Goal: Task Accomplishment & Management: Manage account settings

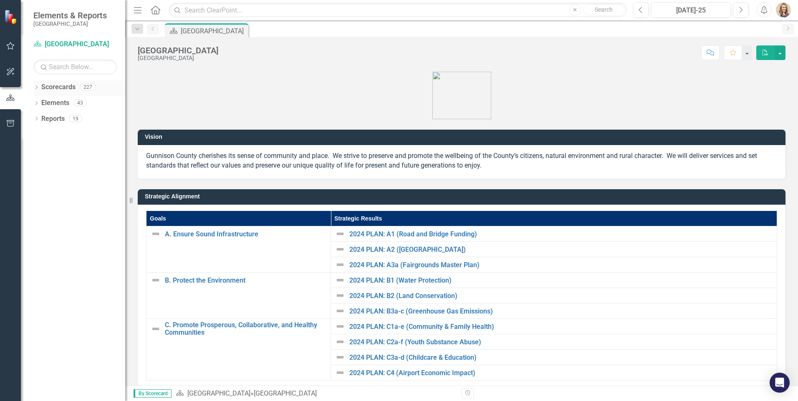
click at [36, 87] on icon "Dropdown" at bounding box center [36, 88] width 6 height 5
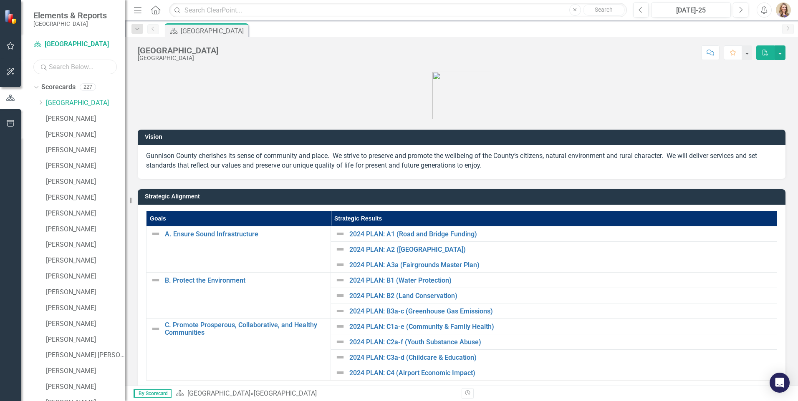
click at [59, 70] on input "text" at bounding box center [74, 67] width 83 height 15
type input "[PERSON_NAME]"
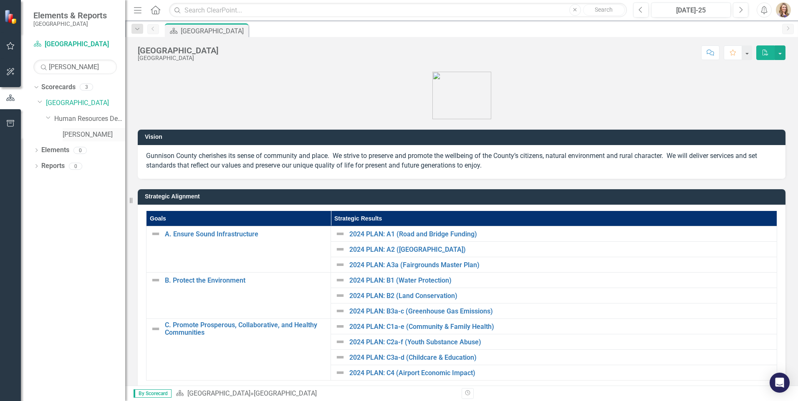
click at [98, 135] on link "[PERSON_NAME]" at bounding box center [94, 135] width 63 height 10
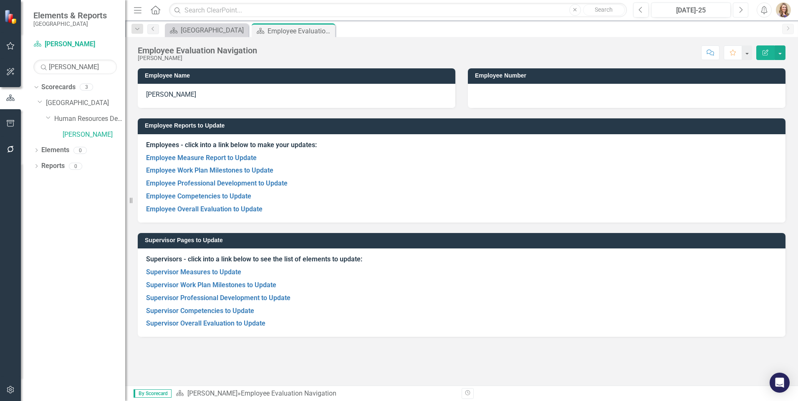
click at [737, 9] on button "Next" at bounding box center [739, 10] width 15 height 15
click at [188, 273] on link "Supervisor Measures to Update" at bounding box center [193, 272] width 95 height 8
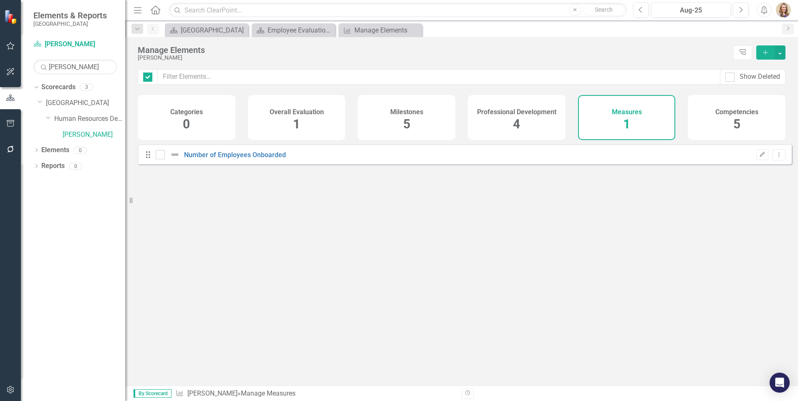
checkbox input "false"
click at [229, 159] on link "Number of Employees Onboarded" at bounding box center [235, 155] width 102 height 8
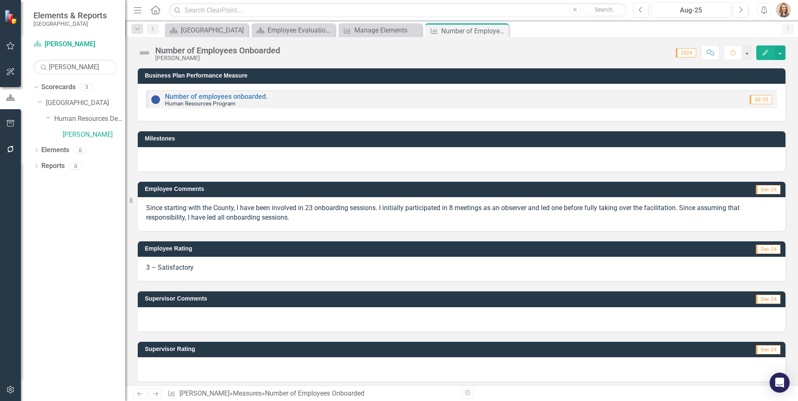
click at [274, 218] on p "Since starting with the County, I have been involved in 23 onboarding sessions.…" at bounding box center [461, 213] width 631 height 19
drag, startPoint x: 294, startPoint y: 217, endPoint x: 166, endPoint y: 201, distance: 129.4
click at [166, 201] on div "Since starting with the County, I have been involved in 23 onboarding sessions.…" at bounding box center [461, 214] width 647 height 34
click at [153, 211] on p "Since starting with the County, I have been involved in 23 onboarding sessions.…" at bounding box center [461, 213] width 631 height 19
drag, startPoint x: 146, startPoint y: 207, endPoint x: 315, endPoint y: 228, distance: 169.8
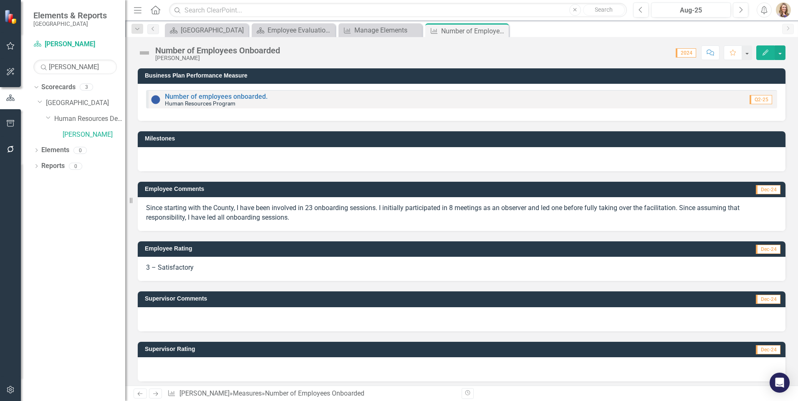
click at [315, 228] on div "Since starting with the County, I have been involved in 23 onboarding sessions.…" at bounding box center [461, 214] width 647 height 34
click at [326, 210] on p "Since starting with the County, I have been involved in 23 onboarding sessions.…" at bounding box center [461, 213] width 631 height 19
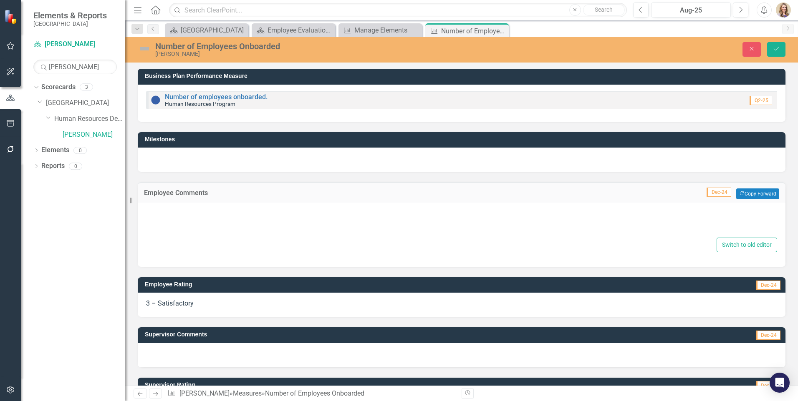
type textarea "<p>Since starting with the County, I have been involved in 23 onboarding sessio…"
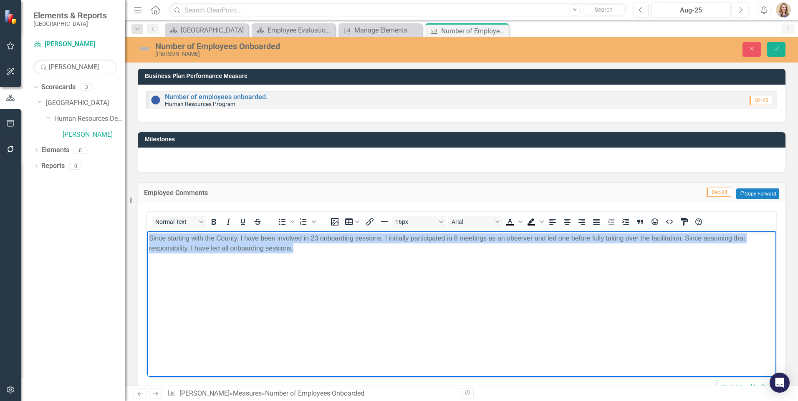
drag, startPoint x: 299, startPoint y: 252, endPoint x: 134, endPoint y: 235, distance: 166.1
click at [147, 235] on html "Since starting with the County, I have been involved in 23 onboarding sessions.…" at bounding box center [461, 294] width 629 height 125
copy p "Since starting with the County, I have been involved in 23 onboarding sessions.…"
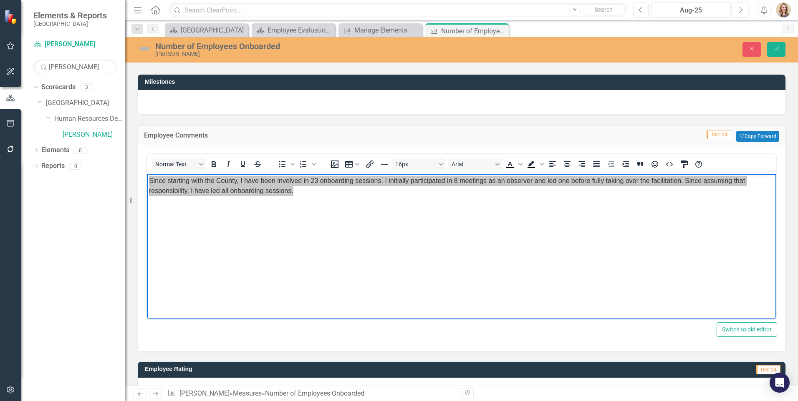
scroll to position [182, 0]
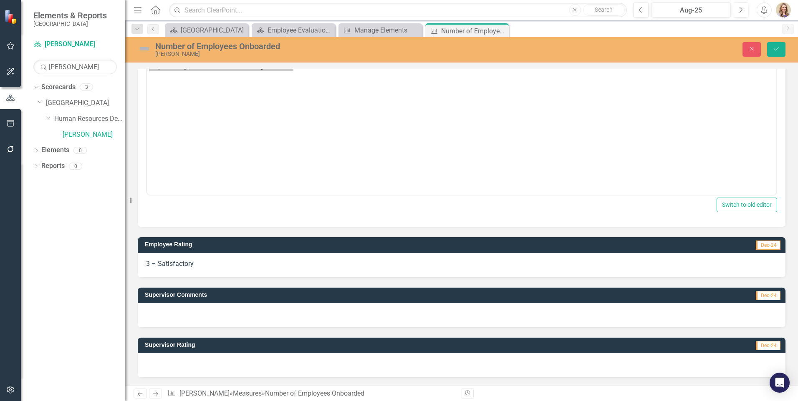
click at [191, 314] on div at bounding box center [461, 315] width 647 height 24
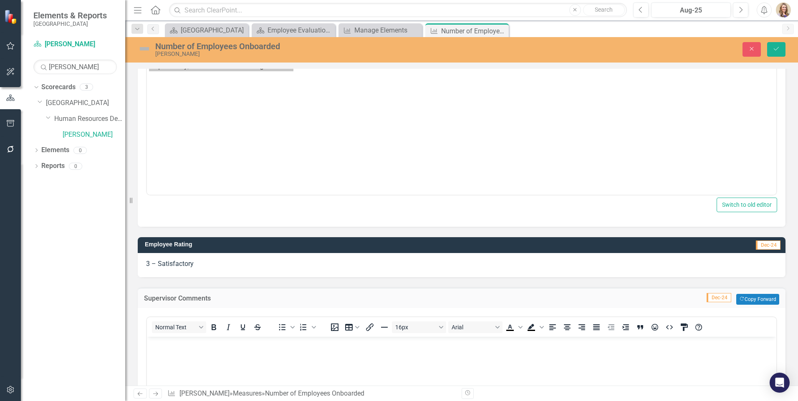
click at [191, 315] on div "Normal Text To open the popup, press Shift+Enter To open the popup, press Shift…" at bounding box center [461, 399] width 631 height 169
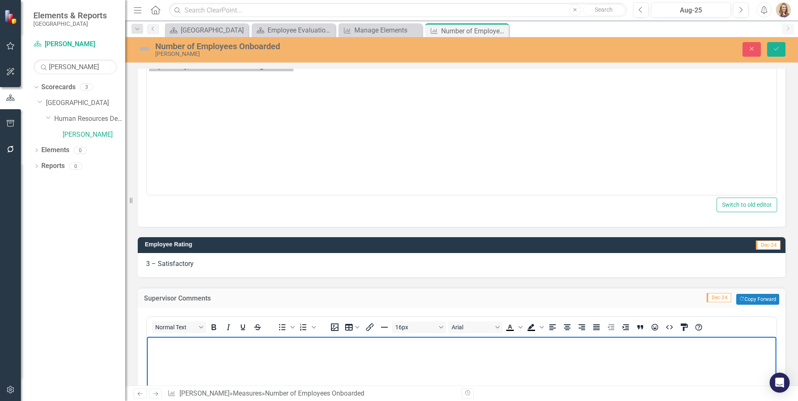
click at [185, 358] on body "Rich Text Area. Press ALT-0 for help." at bounding box center [461, 399] width 629 height 125
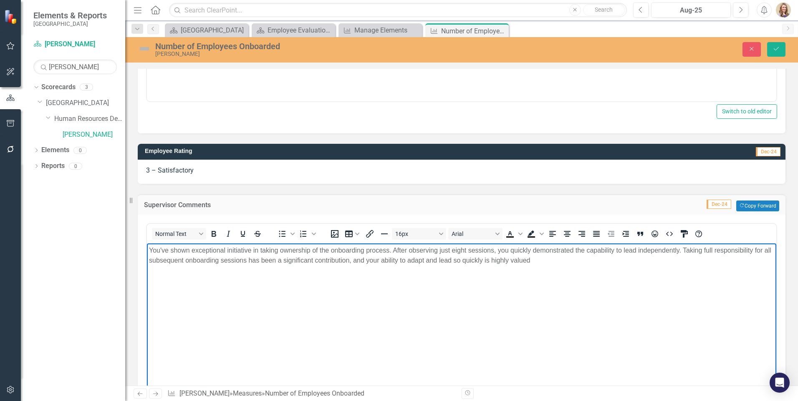
scroll to position [307, 0]
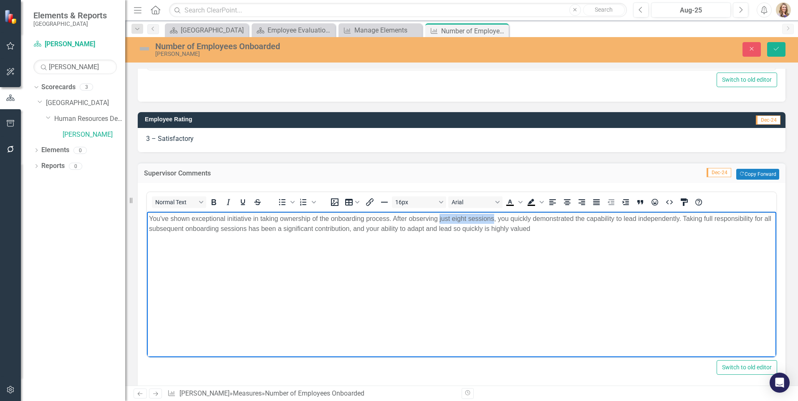
drag, startPoint x: 494, startPoint y: 218, endPoint x: 439, endPoint y: 218, distance: 55.1
click at [439, 218] on p "You've shown exceptional initiative in taking ownership of the onboarding proce…" at bounding box center [461, 224] width 625 height 20
click at [523, 279] on body "You've shown exceptional initiative in taking ownership of the onboarding proce…" at bounding box center [461, 273] width 629 height 125
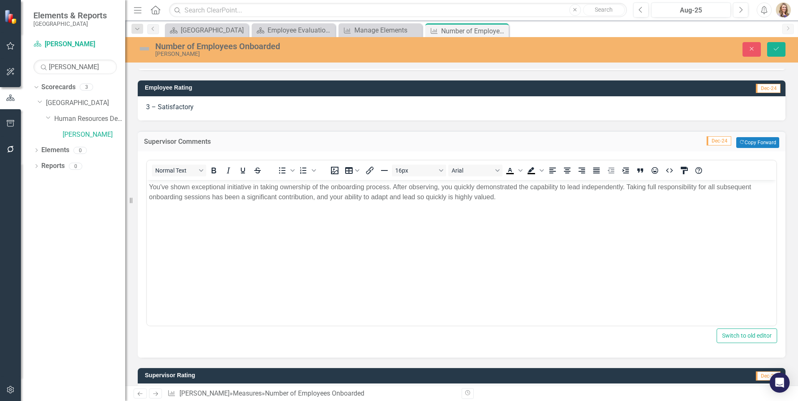
scroll to position [370, 0]
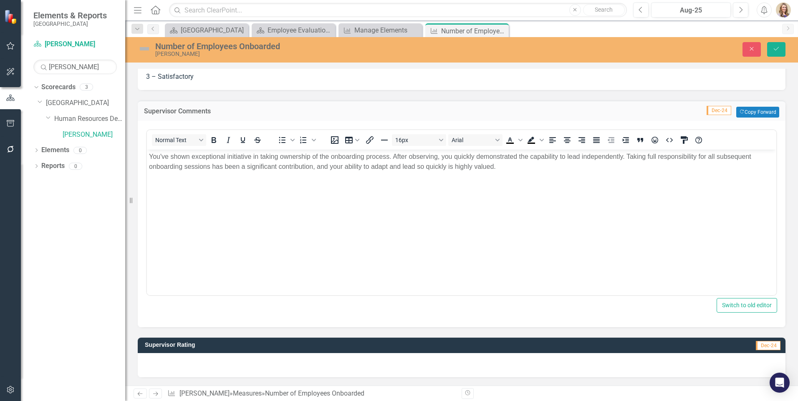
click at [237, 358] on div at bounding box center [461, 365] width 647 height 24
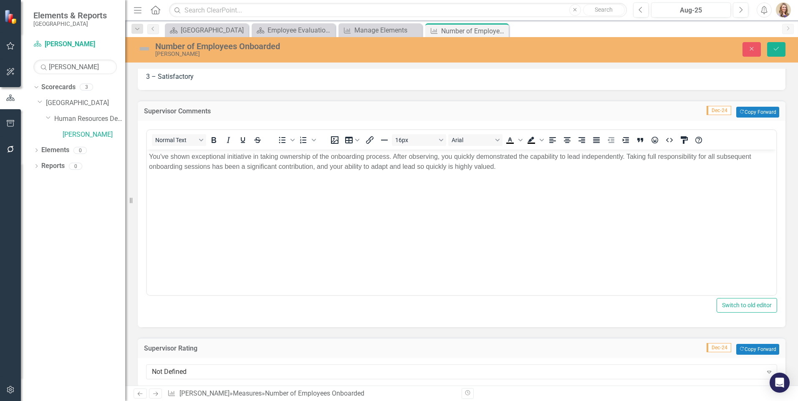
click at [237, 358] on div "Not Defined Expand" at bounding box center [461, 372] width 647 height 29
click at [215, 372] on div "Not Defined" at bounding box center [457, 372] width 610 height 10
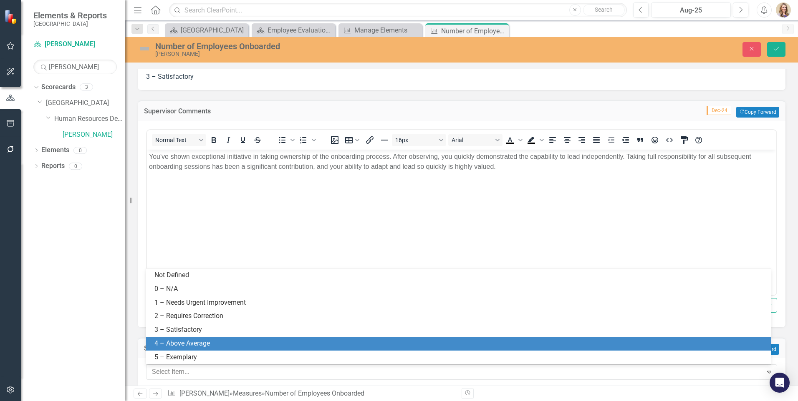
click at [194, 345] on div "4 – Above Average" at bounding box center [459, 344] width 611 height 10
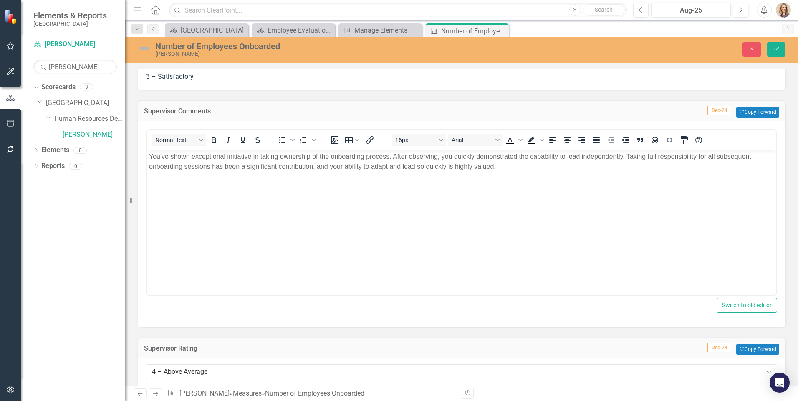
scroll to position [379, 0]
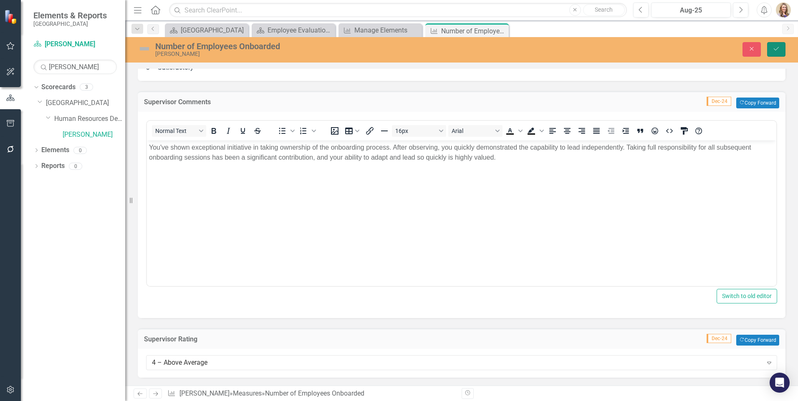
click at [778, 48] on icon "submit" at bounding box center [775, 48] width 5 height 3
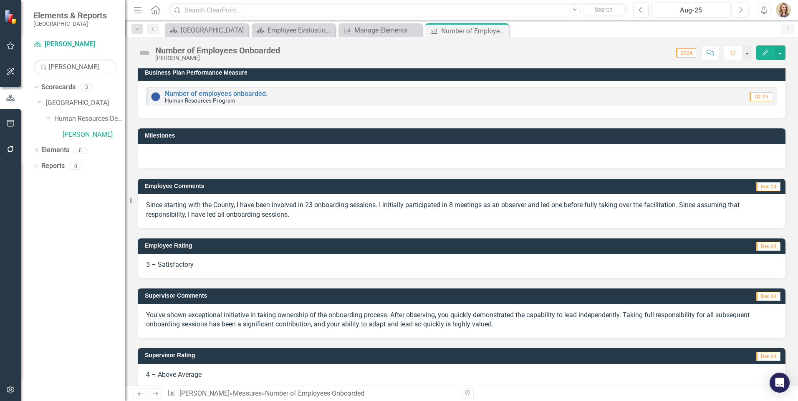
scroll to position [0, 0]
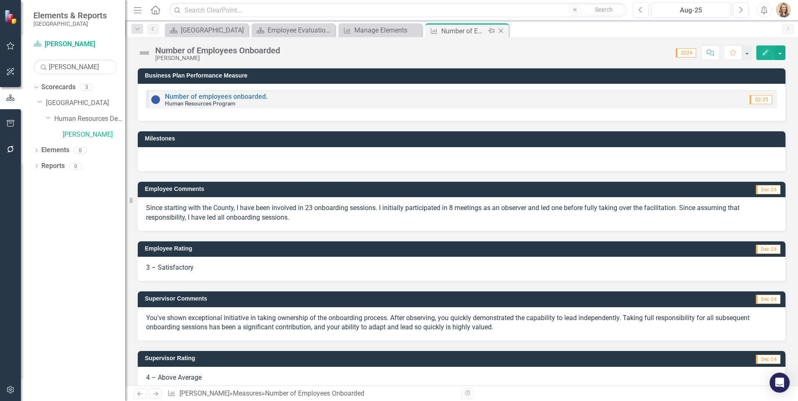
click at [501, 30] on icon "Close" at bounding box center [500, 31] width 8 height 7
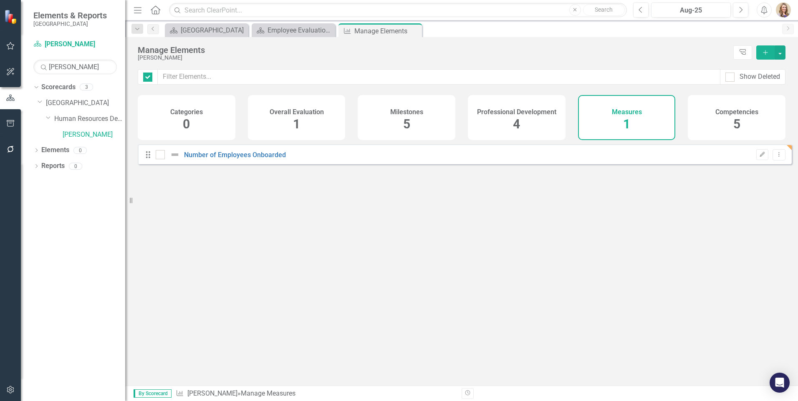
checkbox input "false"
click at [729, 117] on div "Competencies 5" at bounding box center [736, 117] width 98 height 45
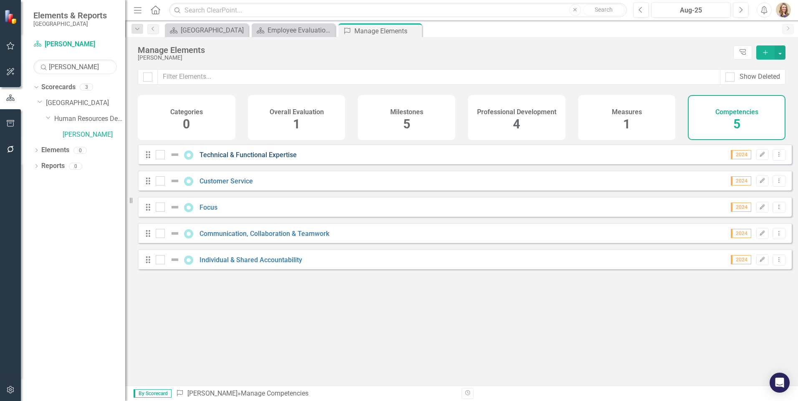
click at [250, 158] on link "Technical & Functional Expertise" at bounding box center [247, 155] width 97 height 8
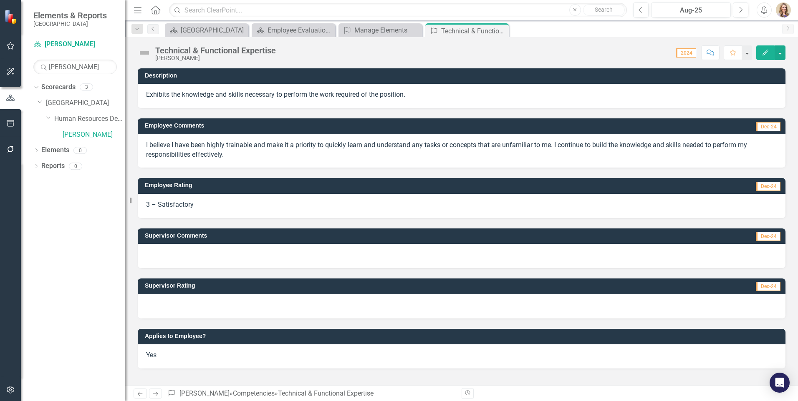
click at [199, 148] on p "I believe I have been highly trainable and make it a priority to quickly learn …" at bounding box center [461, 150] width 631 height 19
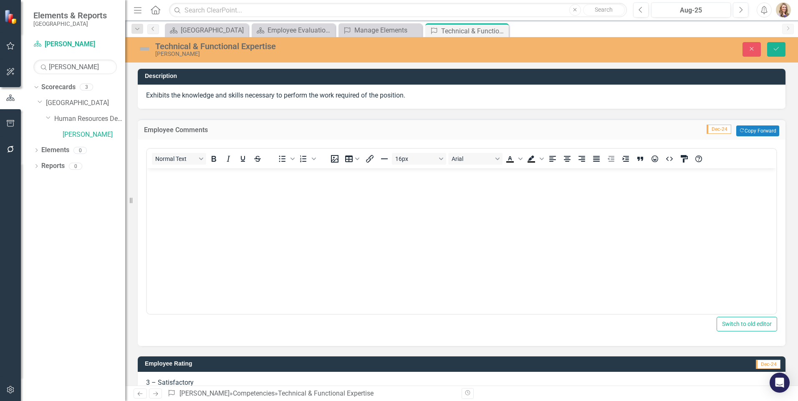
click at [199, 149] on div "Normal Text To open the popup, press Shift+Enter To open the popup, press Shift…" at bounding box center [461, 159] width 629 height 20
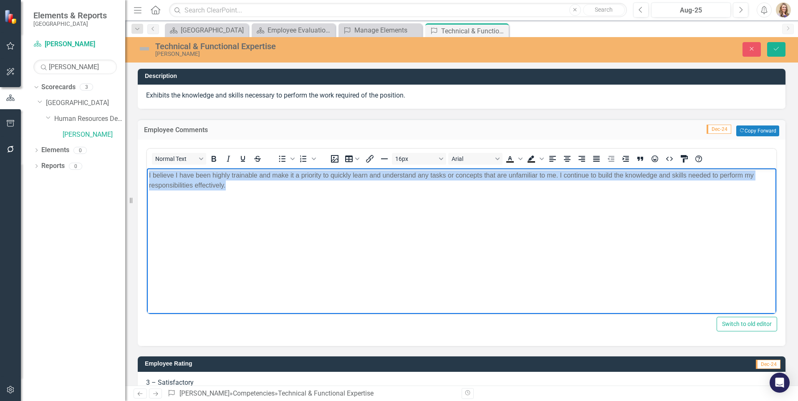
drag, startPoint x: 241, startPoint y: 185, endPoint x: 159, endPoint y: 184, distance: 81.3
click at [147, 173] on html "I believe I have been highly trainable and make it a priority to quickly learn …" at bounding box center [461, 230] width 629 height 125
copy p "I believe I have been highly trainable and make it a priority to quickly learn …"
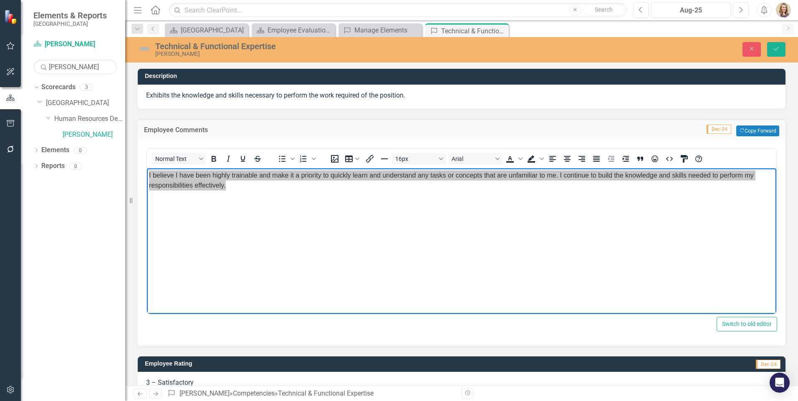
scroll to position [169, 0]
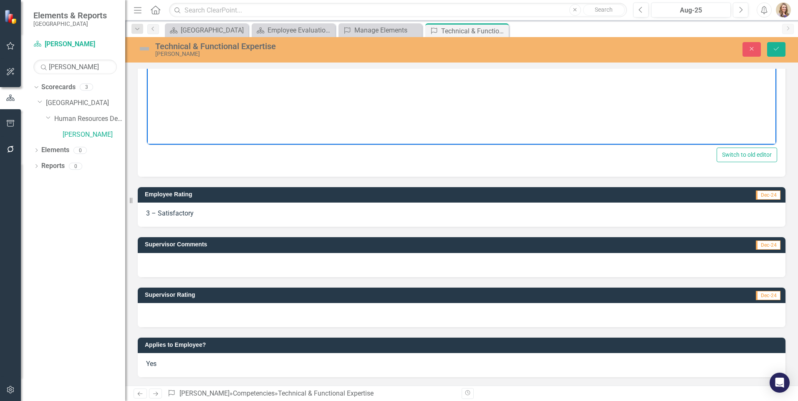
click at [228, 263] on div at bounding box center [461, 265] width 647 height 24
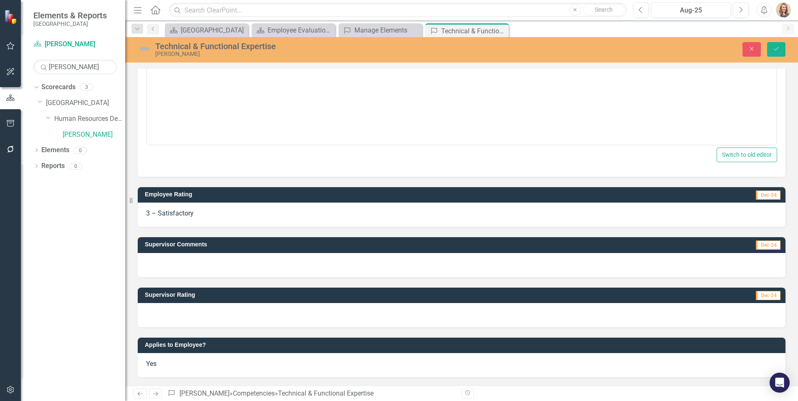
click at [228, 263] on div at bounding box center [461, 265] width 647 height 24
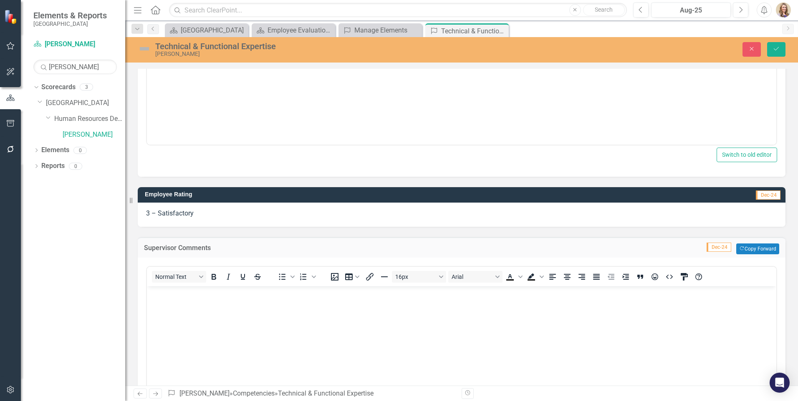
click at [228, 263] on div "Normal Text To open the popup, press Shift+Enter To open the popup, press Shift…" at bounding box center [461, 361] width 647 height 206
click at [210, 292] on p "Rich Text Area. Press ALT-0 for help." at bounding box center [461, 294] width 625 height 10
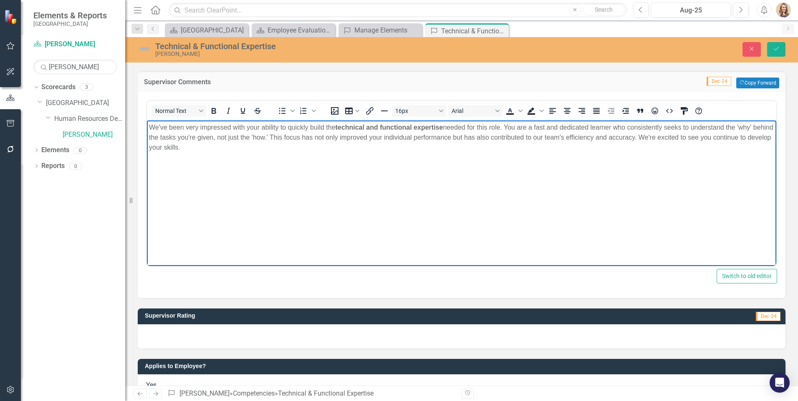
scroll to position [336, 0]
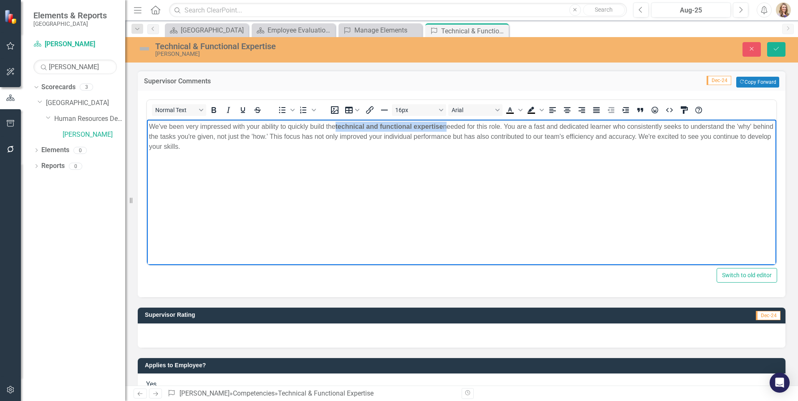
drag, startPoint x: 442, startPoint y: 123, endPoint x: 334, endPoint y: 130, distance: 108.3
click at [334, 130] on p "We've been very impressed with your ability to quickly build the technical and …" at bounding box center [461, 137] width 625 height 30
click at [211, 108] on icon "Bold" at bounding box center [214, 110] width 10 height 10
click at [219, 180] on body "We've been very impressed with your ability to quickly build the technical and …" at bounding box center [461, 182] width 629 height 125
drag, startPoint x: 444, startPoint y: 126, endPoint x: 335, endPoint y: 130, distance: 109.4
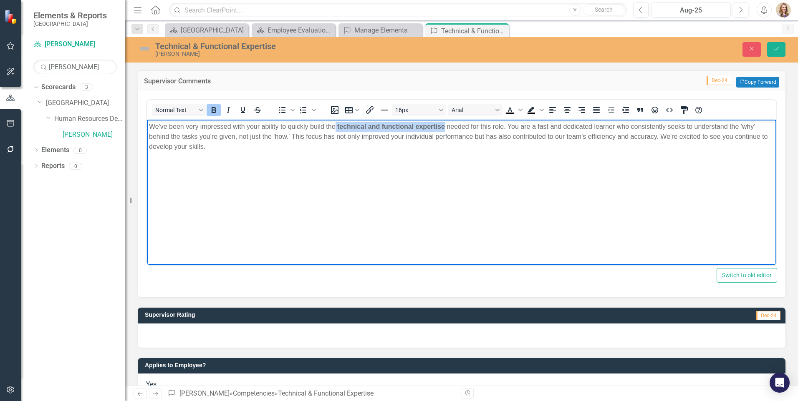
click at [335, 130] on p "We've been very impressed with your ability to quickly build the technical and …" at bounding box center [461, 137] width 625 height 30
click at [211, 108] on icon "Bold" at bounding box center [214, 110] width 10 height 10
drag, startPoint x: 227, startPoint y: 169, endPoint x: 241, endPoint y: 178, distance: 16.4
click at [227, 169] on body "We've been very impressed with your ability to quickly build the technical and …" at bounding box center [461, 182] width 629 height 125
click at [319, 195] on body "We've been very impressed with your ability to quickly build the technical and …" at bounding box center [461, 182] width 629 height 125
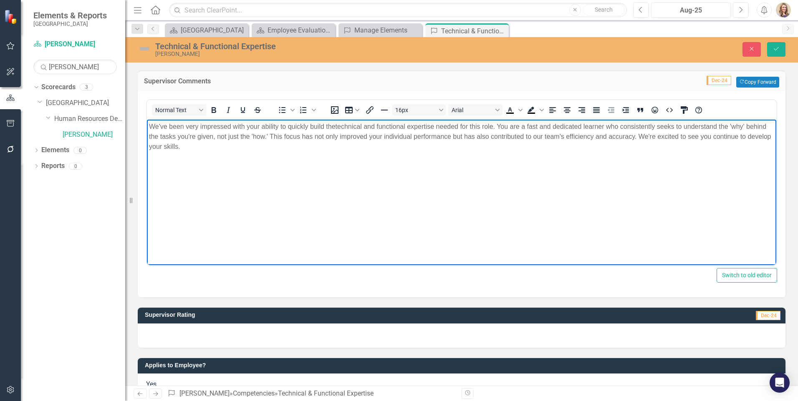
scroll to position [357, 0]
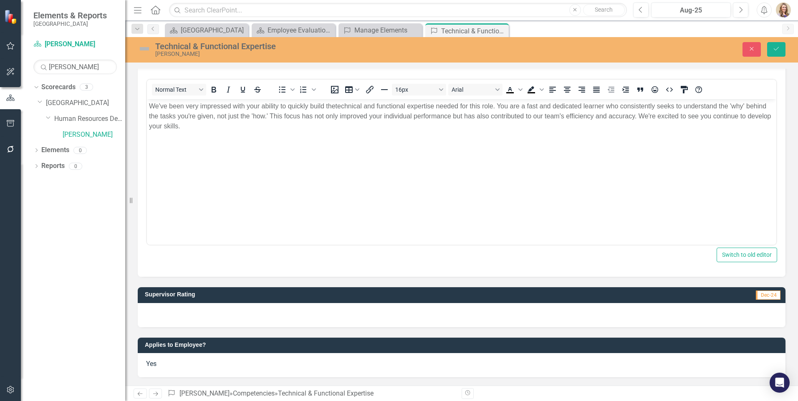
click at [217, 321] on div at bounding box center [461, 315] width 647 height 24
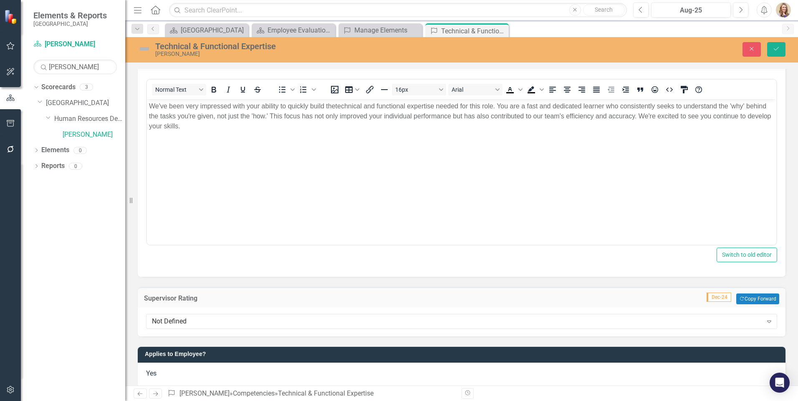
click at [217, 321] on div "Not Defined" at bounding box center [457, 322] width 610 height 10
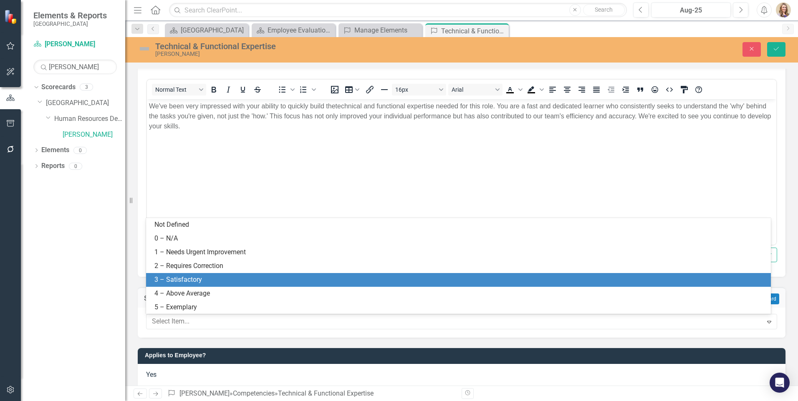
click at [186, 279] on div "3 – Satisfactory" at bounding box center [459, 280] width 611 height 10
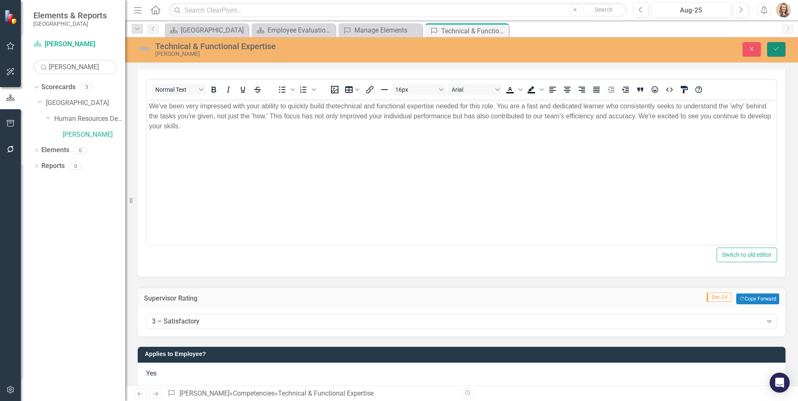
click at [778, 48] on icon "Save" at bounding box center [776, 49] width 8 height 6
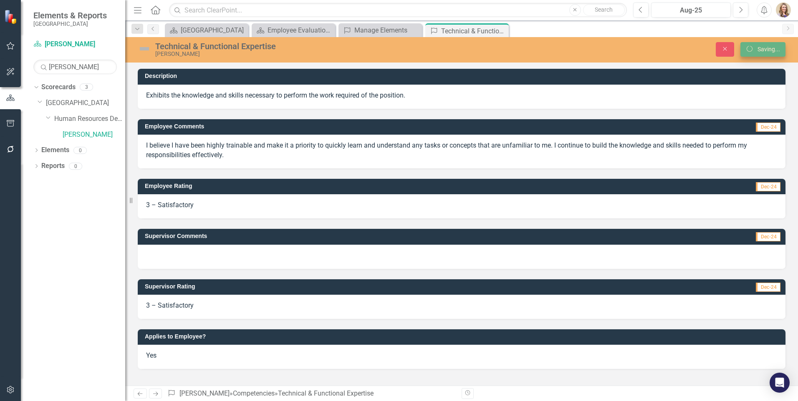
scroll to position [0, 0]
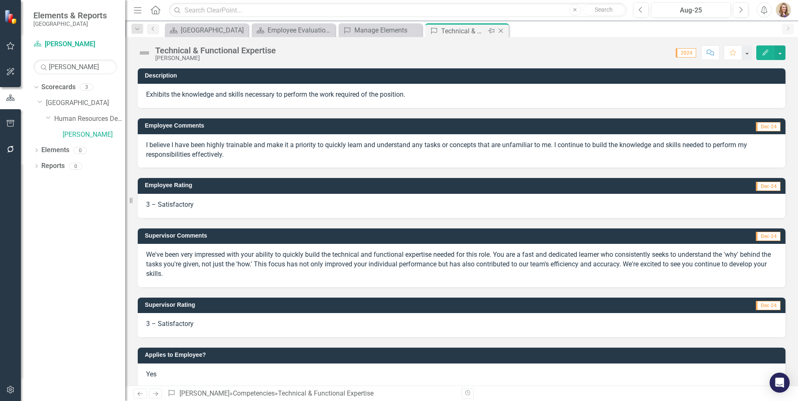
click at [499, 33] on icon "Close" at bounding box center [500, 31] width 8 height 7
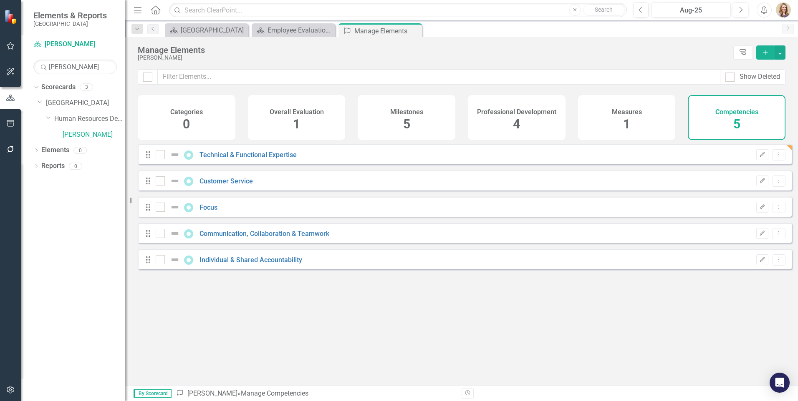
checkbox input "false"
click at [233, 185] on link "Customer Service" at bounding box center [225, 181] width 53 height 8
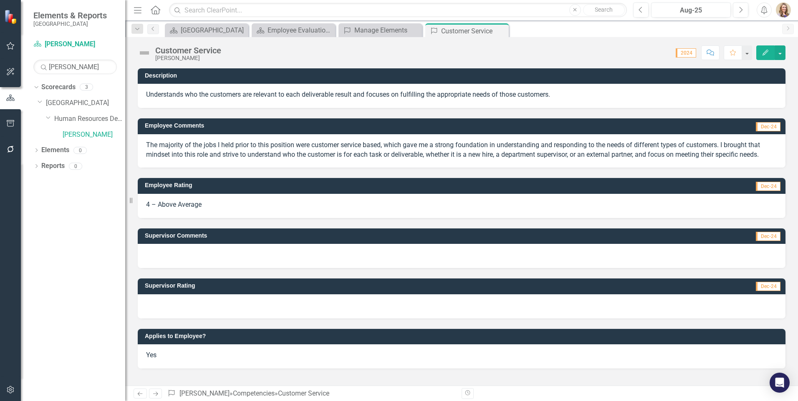
click at [183, 154] on p "The majority of the jobs I held prior to this position were customer service ba…" at bounding box center [461, 150] width 631 height 19
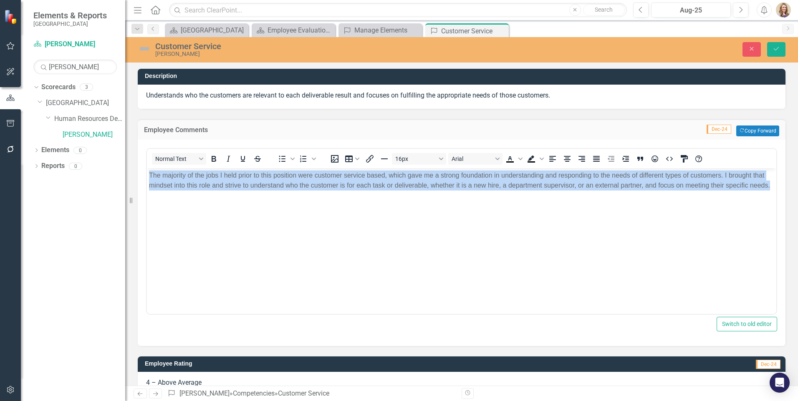
drag, startPoint x: 170, startPoint y: 192, endPoint x: 142, endPoint y: 178, distance: 31.7
click at [147, 178] on html "The majority of the jobs I held prior to this position were customer service ba…" at bounding box center [461, 230] width 629 height 125
copy p "The majority of the jobs I held prior to this position were customer service ba…"
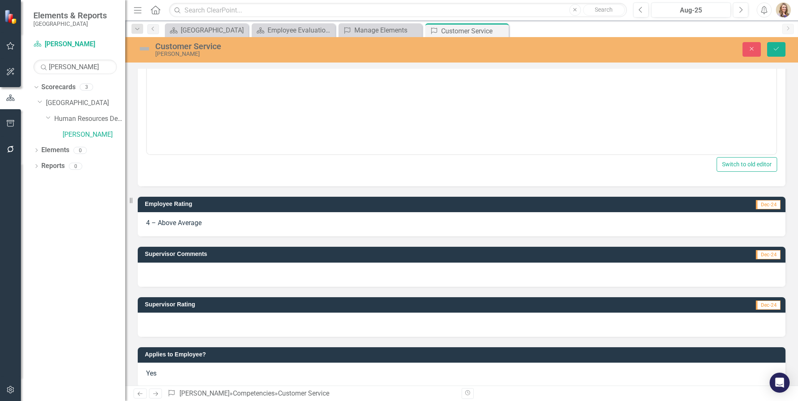
scroll to position [167, 0]
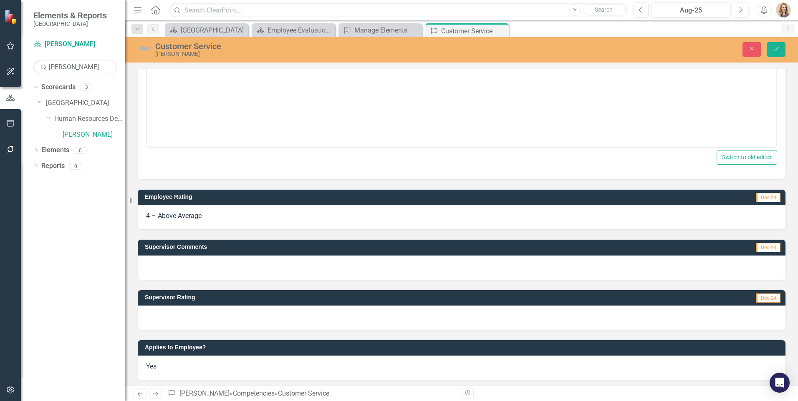
click at [219, 269] on div at bounding box center [461, 268] width 647 height 24
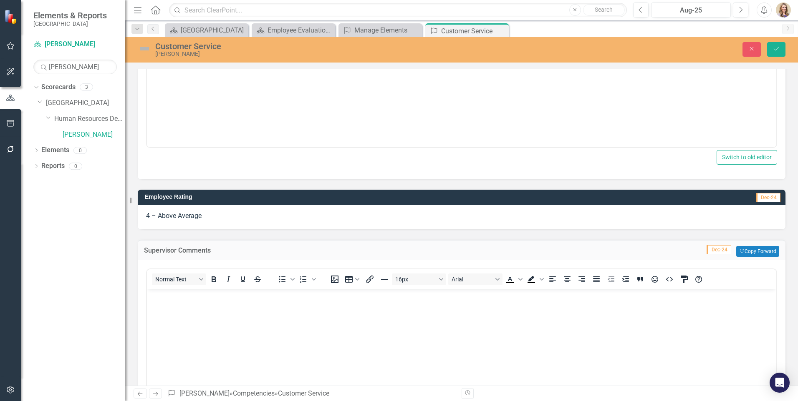
click at [219, 269] on div "Normal Text To open the popup, press Shift+Enter To open the popup, press Shift…" at bounding box center [461, 352] width 631 height 167
click at [196, 311] on body "Rich Text Area. Press ALT-0 for help." at bounding box center [461, 351] width 629 height 125
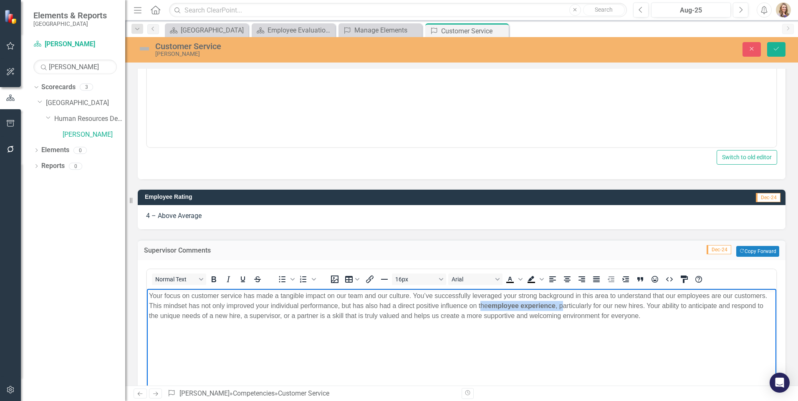
drag, startPoint x: 564, startPoint y: 310, endPoint x: 481, endPoint y: 303, distance: 83.2
click at [481, 303] on p "Your focus on customer service has made a tangible impact on our team and our c…" at bounding box center [461, 306] width 625 height 30
click at [208, 277] on button "Bold" at bounding box center [213, 280] width 14 height 12
click at [427, 345] on body "Your focus on customer service has made a tangible impact on our team and our c…" at bounding box center [461, 351] width 629 height 125
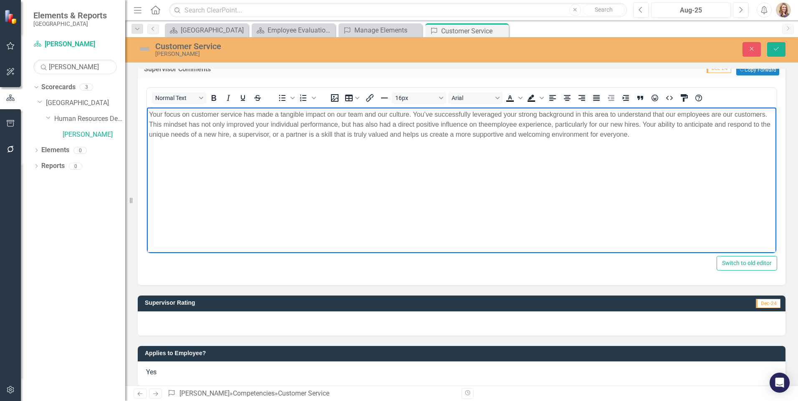
scroll to position [357, 0]
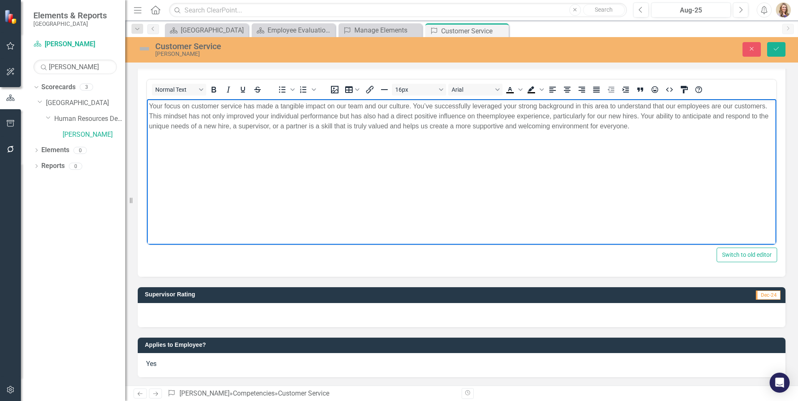
click at [352, 168] on body "Your focus on customer service has made a tangible impact on our team and our c…" at bounding box center [461, 161] width 629 height 125
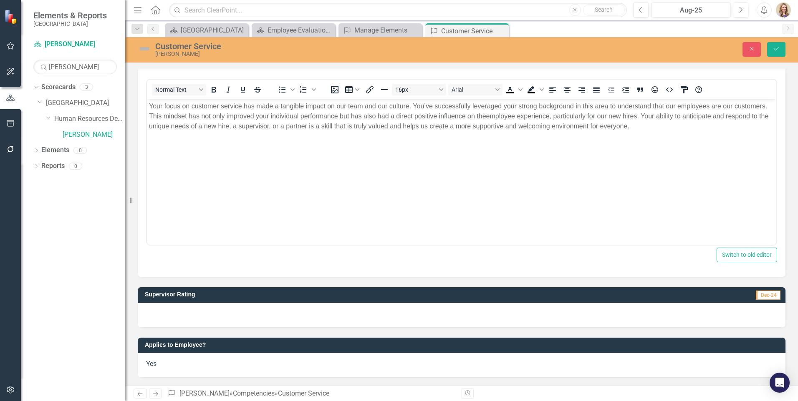
click at [211, 318] on div at bounding box center [461, 315] width 647 height 24
click at [211, 317] on div at bounding box center [461, 315] width 647 height 24
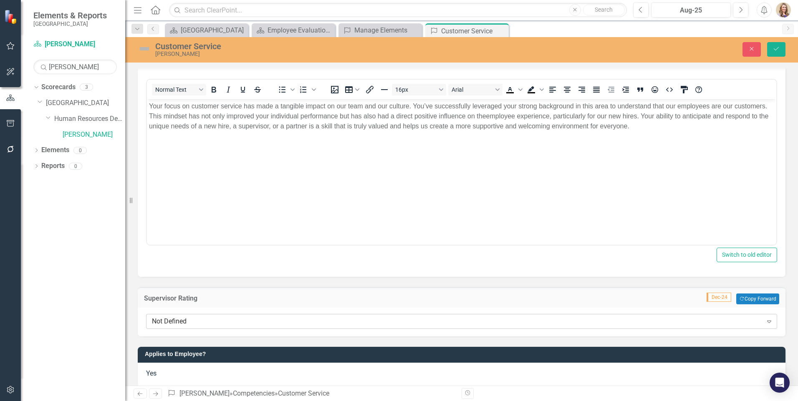
click at [201, 323] on div "Not Defined" at bounding box center [457, 322] width 610 height 10
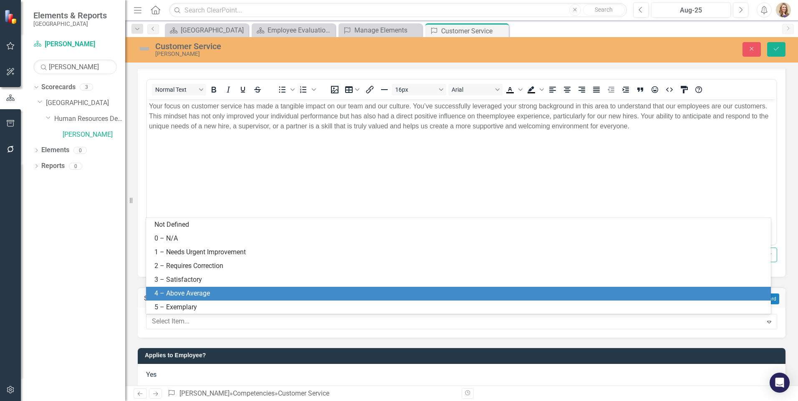
click at [181, 294] on div "4 – Above Average" at bounding box center [459, 294] width 611 height 10
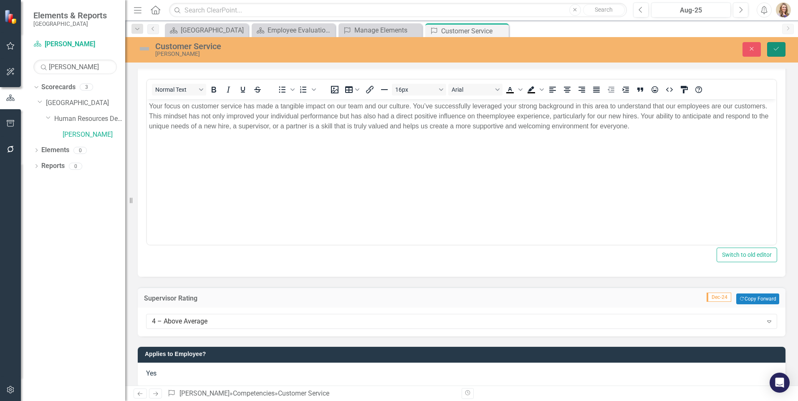
click at [778, 44] on button "Save" at bounding box center [776, 49] width 18 height 15
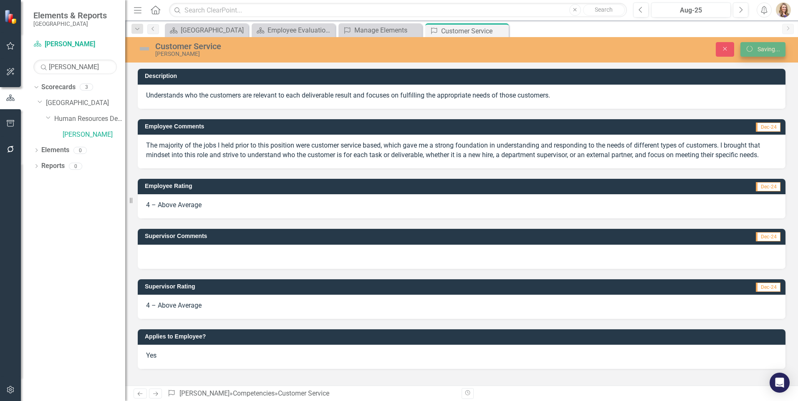
scroll to position [0, 0]
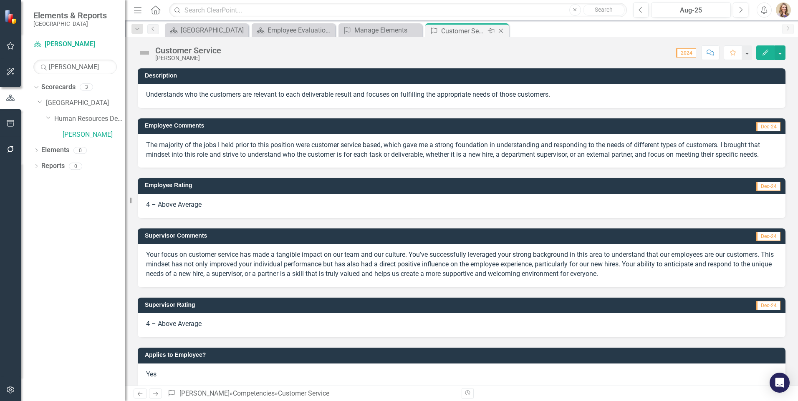
click at [500, 33] on icon "Close" at bounding box center [500, 31] width 8 height 7
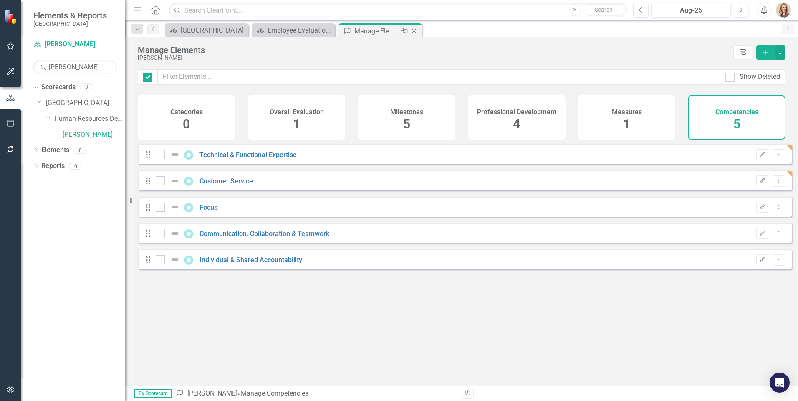
checkbox input "false"
click at [213, 211] on link "Focus" at bounding box center [208, 208] width 18 height 8
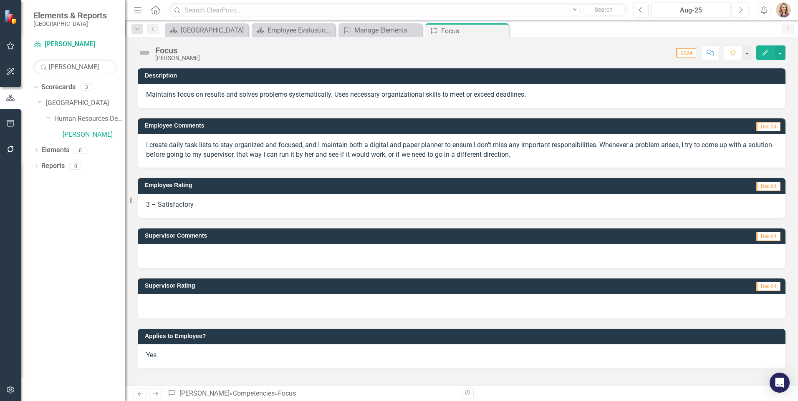
click at [246, 149] on p "I create daily task lists to stay organized and focused, and I maintain both a …" at bounding box center [461, 150] width 631 height 19
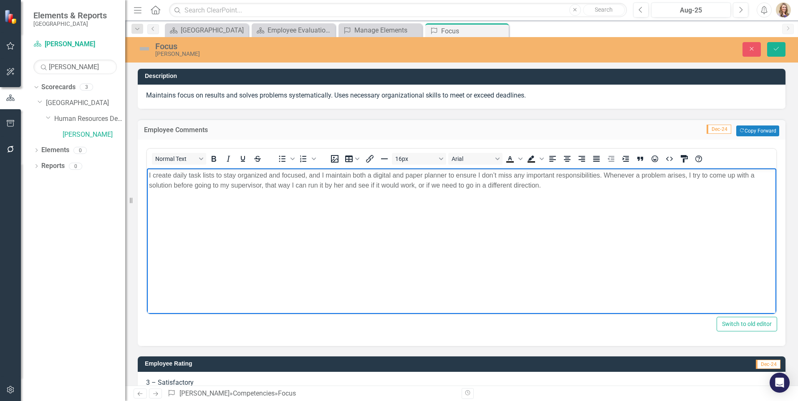
drag, startPoint x: 548, startPoint y: 188, endPoint x: 82, endPoint y: 175, distance: 465.7
click at [147, 175] on html "I create daily task lists to stay organized and focused, and I maintain both a …" at bounding box center [461, 230] width 629 height 125
copy p "I create daily task lists to stay organized and focused, and I maintain both a …"
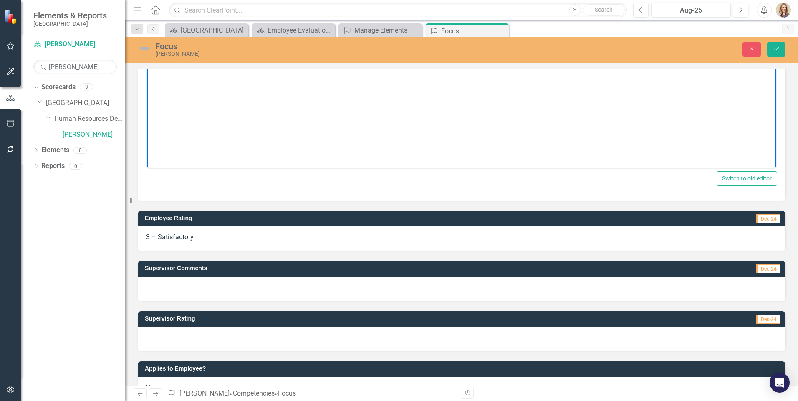
scroll to position [167, 0]
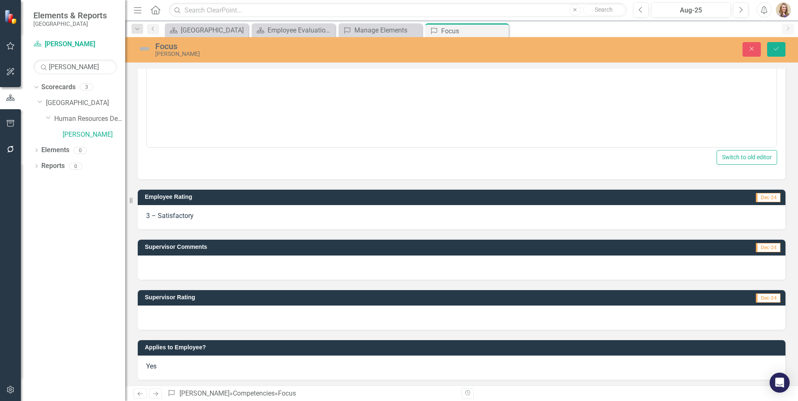
click at [230, 274] on div at bounding box center [461, 268] width 647 height 24
click at [229, 273] on div at bounding box center [461, 268] width 647 height 24
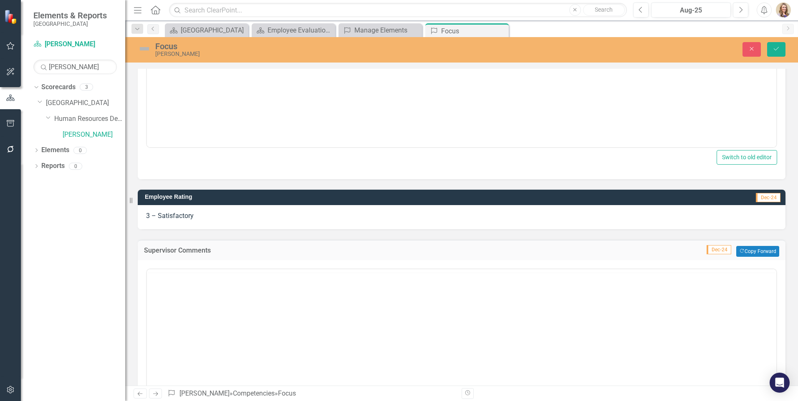
click at [229, 273] on div at bounding box center [461, 270] width 629 height 3
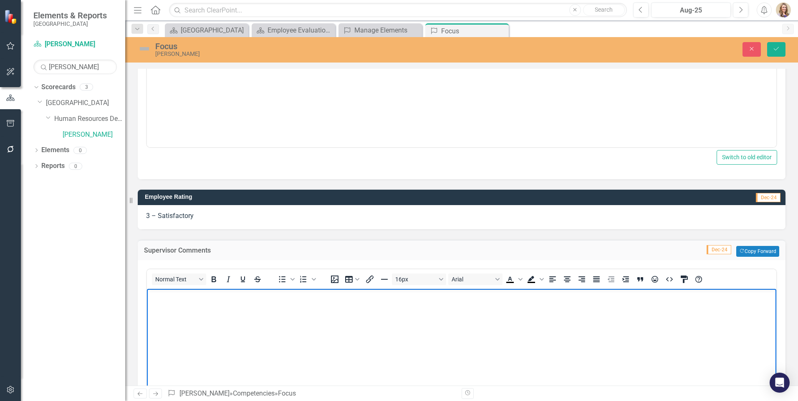
click at [189, 302] on body "Rich Text Area. Press ALT-0 for help." at bounding box center [461, 351] width 629 height 125
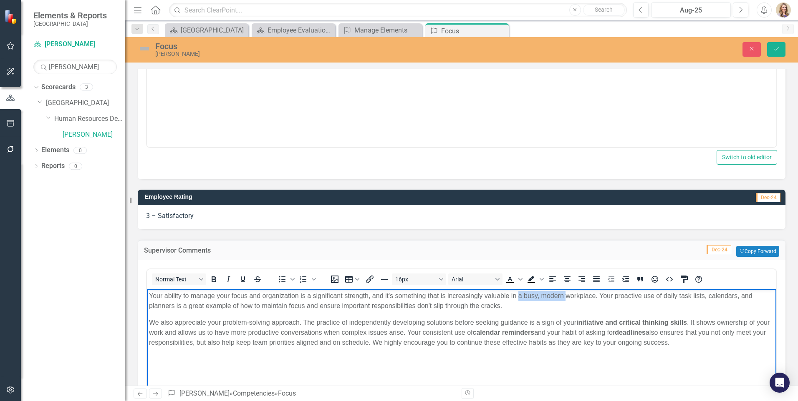
drag, startPoint x: 517, startPoint y: 295, endPoint x: 566, endPoint y: 293, distance: 48.4
click at [566, 293] on p "Your ability to manage your focus and organization is a significant strength, a…" at bounding box center [461, 301] width 625 height 20
click at [339, 323] on p "We also appreciate your problem-solving approach. The practice of independently…" at bounding box center [461, 333] width 625 height 30
click at [315, 310] on p "Your ability to manage your focus and organization is a significant strength, a…" at bounding box center [461, 301] width 625 height 20
drag, startPoint x: 575, startPoint y: 324, endPoint x: 689, endPoint y: 319, distance: 114.0
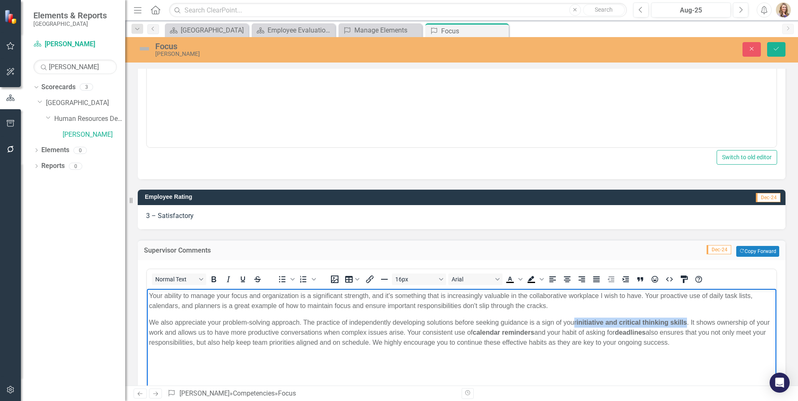
click at [689, 319] on p "We also appreciate your problem-solving approach. The practice of independently…" at bounding box center [461, 333] width 625 height 30
click at [211, 279] on icon "Bold" at bounding box center [214, 279] width 10 height 10
click at [629, 329] on strong "deadlines" at bounding box center [614, 332] width 31 height 7
click at [650, 349] on body "Your ability to manage your focus and organization is a significant strength, a…" at bounding box center [461, 351] width 629 height 125
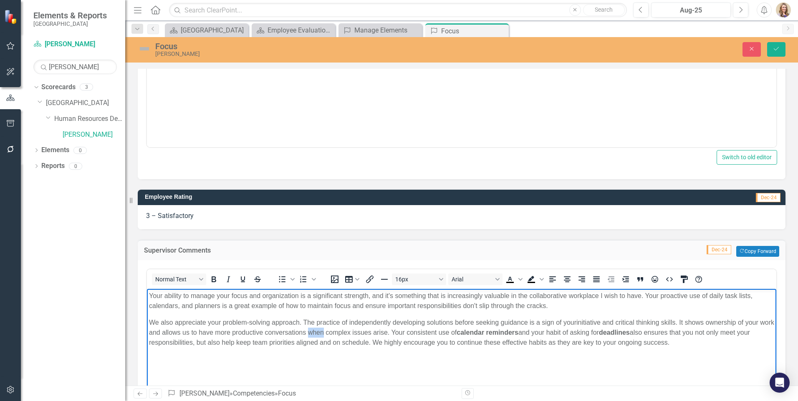
drag, startPoint x: 324, startPoint y: 332, endPoint x: 339, endPoint y: 332, distance: 14.6
click at [339, 332] on p "We also appreciate your problem-solving approach. The practice of independently…" at bounding box center [461, 333] width 625 height 30
drag, startPoint x: 248, startPoint y: 332, endPoint x: 232, endPoint y: 332, distance: 16.3
click at [232, 332] on p "We also appreciate your problem-solving approach. The practice of independently…" at bounding box center [461, 333] width 625 height 30
drag, startPoint x: 323, startPoint y: 332, endPoint x: 385, endPoint y: 332, distance: 61.7
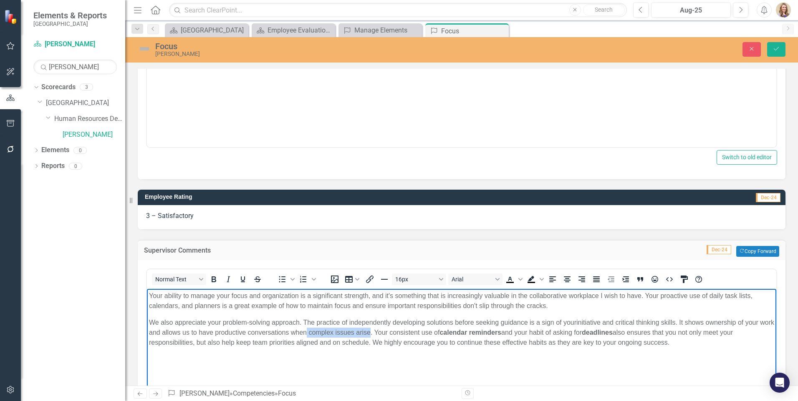
click at [385, 332] on p "We also appreciate your problem-solving approach. The practice of independently…" at bounding box center [461, 333] width 625 height 30
drag, startPoint x: 620, startPoint y: 349, endPoint x: 612, endPoint y: 345, distance: 9.3
click at [617, 347] on body "Your ability to manage your focus and organization is a significant strength, a…" at bounding box center [461, 351] width 629 height 125
drag, startPoint x: 558, startPoint y: 331, endPoint x: 495, endPoint y: 330, distance: 62.6
click at [495, 330] on p "We also appreciate your problem-solving approach. The practice of independently…" at bounding box center [461, 333] width 625 height 30
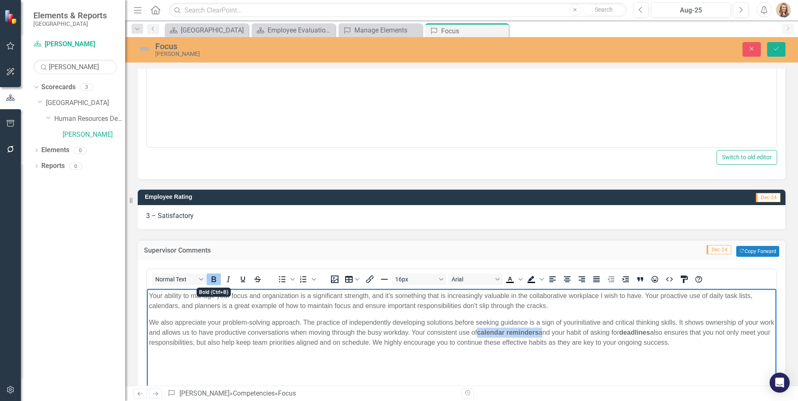
click at [213, 278] on icon "Bold" at bounding box center [214, 279] width 10 height 10
click at [604, 336] on p "We also appreciate your problem-solving approach. The practice of independently…" at bounding box center [461, 333] width 625 height 30
click at [567, 331] on p "We also appreciate your problem-solving approach. The practice of independently…" at bounding box center [461, 333] width 625 height 30
drag, startPoint x: 682, startPoint y: 334, endPoint x: 652, endPoint y: 333, distance: 30.9
click at [652, 333] on p "We also appreciate your problem-solving approach. The practice of independently…" at bounding box center [461, 333] width 625 height 30
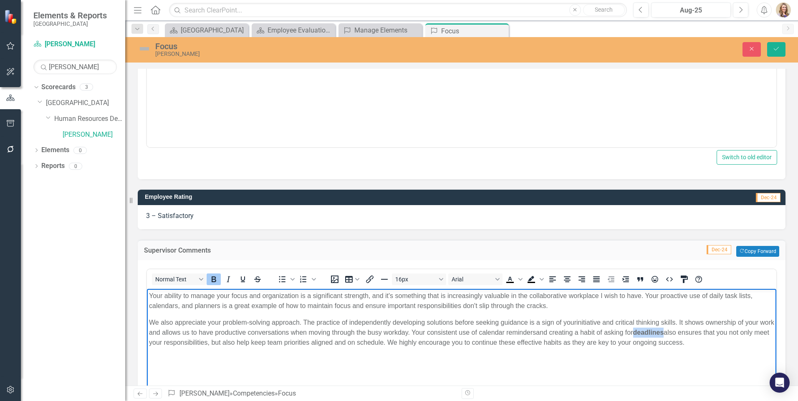
click at [214, 275] on icon "Bold" at bounding box center [214, 279] width 10 height 10
click at [566, 353] on body "Your ability to manage your focus and organization is a significant strength, a…" at bounding box center [461, 351] width 629 height 125
drag, startPoint x: 684, startPoint y: 332, endPoint x: 700, endPoint y: 330, distance: 16.0
click at [700, 330] on p "We also appreciate your problem-solving approach. The practice of independently…" at bounding box center [461, 333] width 625 height 30
drag, startPoint x: 243, startPoint y: 343, endPoint x: 258, endPoint y: 342, distance: 15.0
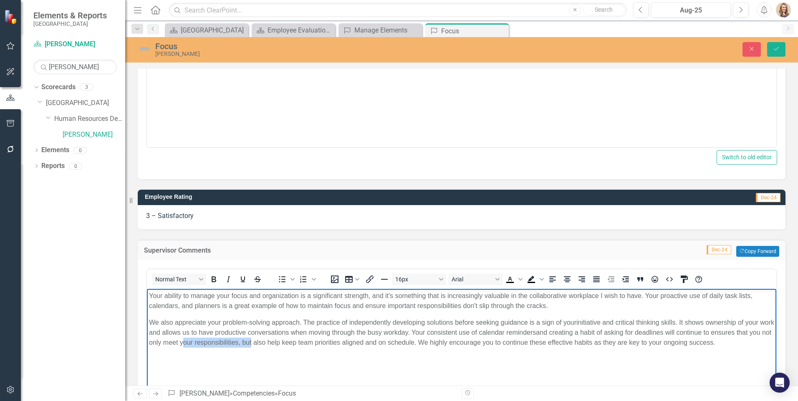
drag, startPoint x: 274, startPoint y: 341, endPoint x: 204, endPoint y: 345, distance: 70.2
click at [204, 345] on p "We also appreciate your problem-solving approach. The practice of independently…" at bounding box center [461, 333] width 625 height 30
click at [423, 352] on body "Your ability to manage your focus and organization is a significant strength, a…" at bounding box center [461, 351] width 629 height 125
click at [356, 355] on body "Your ability to manage your focus and organization is a significant strength, a…" at bounding box center [461, 351] width 629 height 125
click at [406, 345] on p "We also appreciate your problem-solving approach. The practice of independently…" at bounding box center [461, 333] width 625 height 30
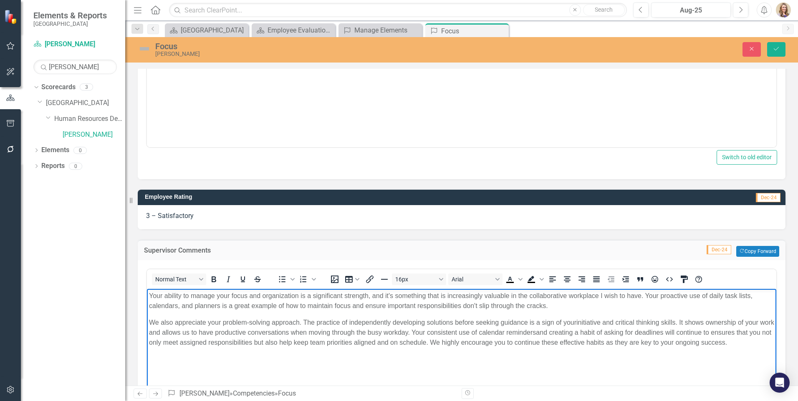
click at [450, 341] on p "We also appreciate your problem-solving approach. The practice of independently…" at bounding box center [461, 333] width 625 height 30
click at [597, 367] on body "Your ability to manage your focus and organization is a significant strength, a…" at bounding box center [461, 351] width 629 height 125
drag, startPoint x: 543, startPoint y: 344, endPoint x: 626, endPoint y: 340, distance: 82.7
click at [626, 340] on p "We also appreciate your problem-solving approach. The practice of independently…" at bounding box center [461, 338] width 625 height 40
click at [669, 354] on body "Your ability to manage your focus and organization is a significant strength, a…" at bounding box center [461, 351] width 629 height 125
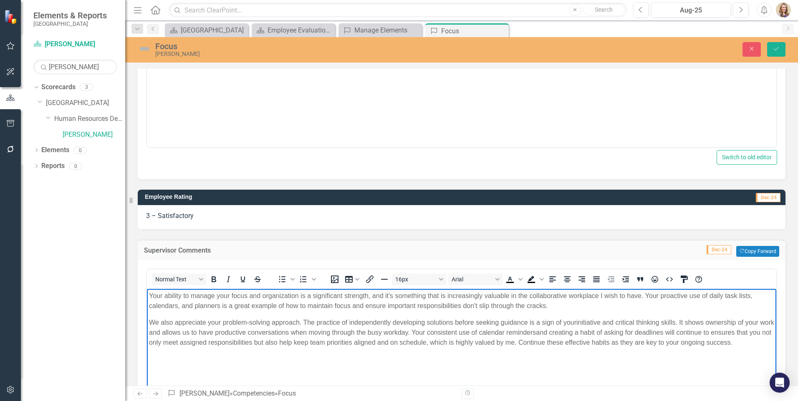
click at [755, 343] on p "We also appreciate your problem-solving approach. The practice of independently…" at bounding box center [461, 333] width 625 height 30
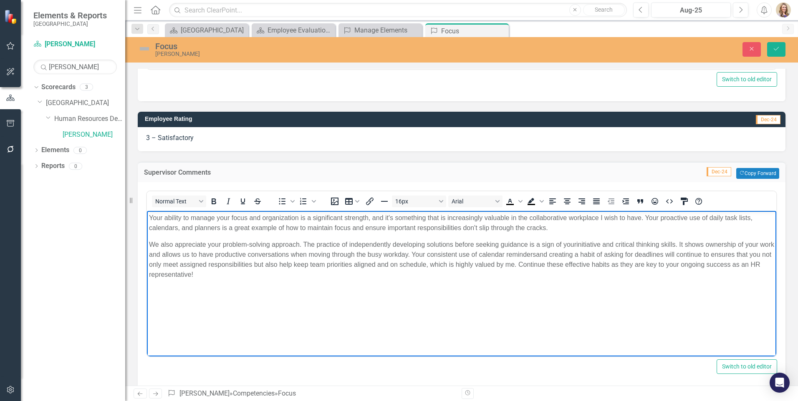
scroll to position [250, 0]
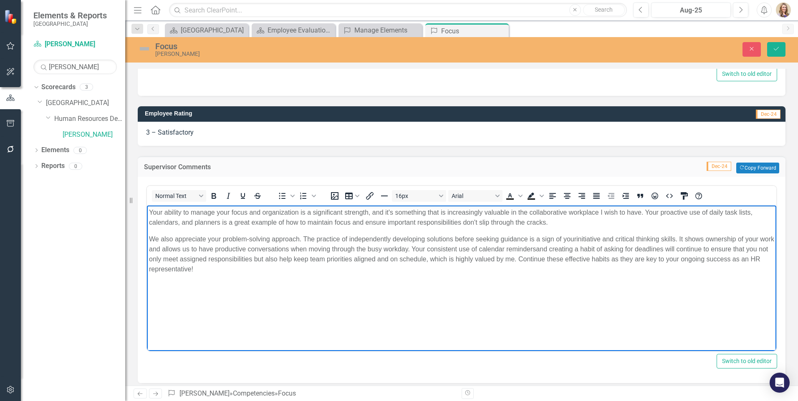
click at [609, 320] on body "Your ability to manage your focus and organization is a significant strength, a…" at bounding box center [461, 268] width 629 height 125
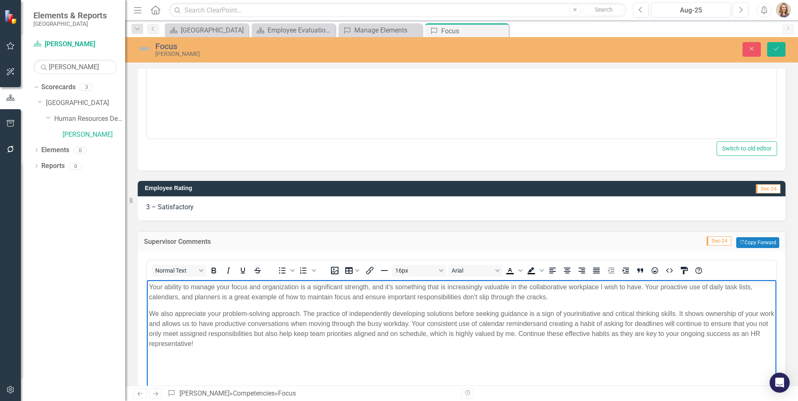
scroll to position [167, 0]
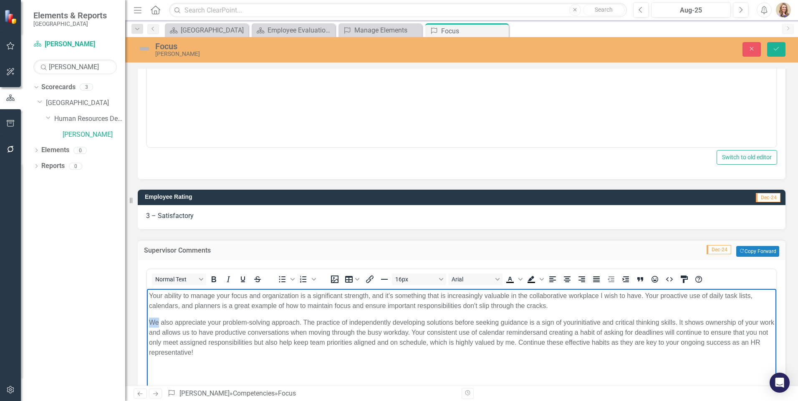
drag, startPoint x: 159, startPoint y: 324, endPoint x: 135, endPoint y: 324, distance: 24.2
click at [147, 324] on html "Your ability to manage your focus and organization is a significant strength, a…" at bounding box center [461, 351] width 629 height 125
click at [366, 342] on p "I also appreciate your problem-solving approach. The practice of independently …" at bounding box center [461, 338] width 625 height 40
click at [321, 358] on body "Your ability to manage your focus and organization is a significant strength, a…" at bounding box center [461, 351] width 629 height 125
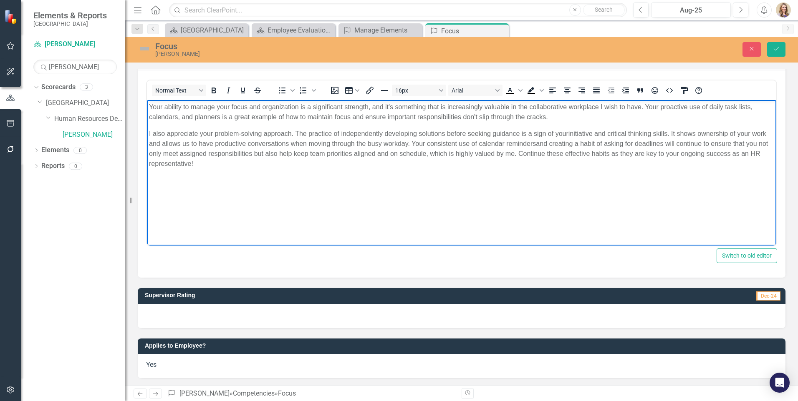
scroll to position [357, 0]
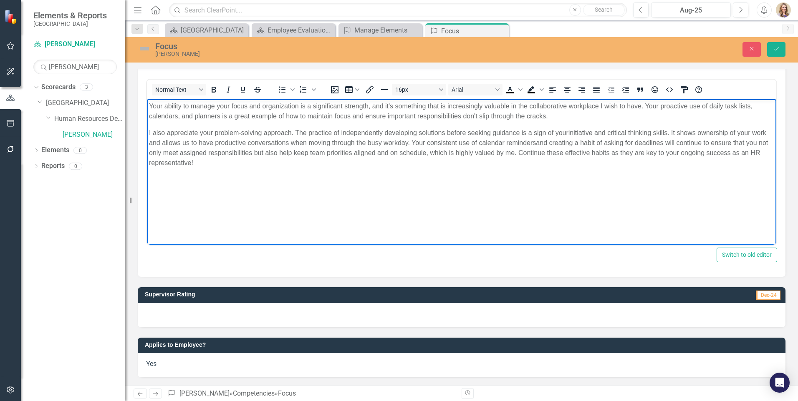
click at [208, 320] on div at bounding box center [461, 315] width 647 height 24
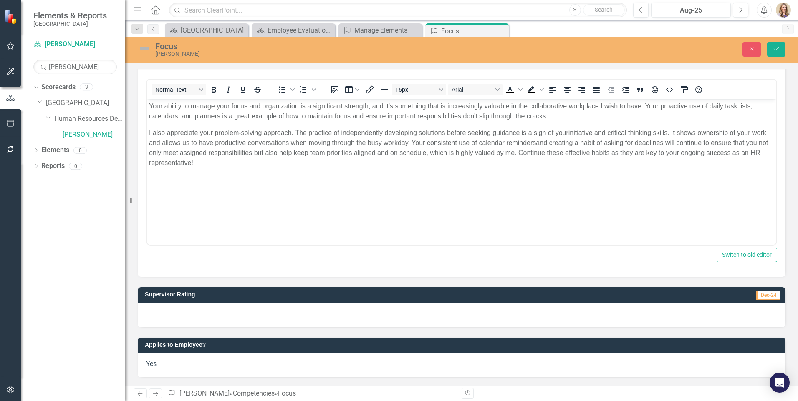
click at [208, 320] on div at bounding box center [461, 315] width 647 height 24
click at [168, 315] on div at bounding box center [461, 315] width 647 height 24
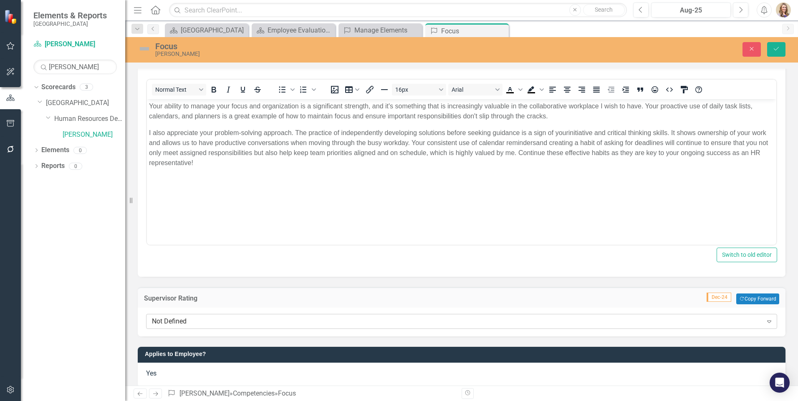
click at [170, 321] on div "Not Defined" at bounding box center [457, 322] width 610 height 10
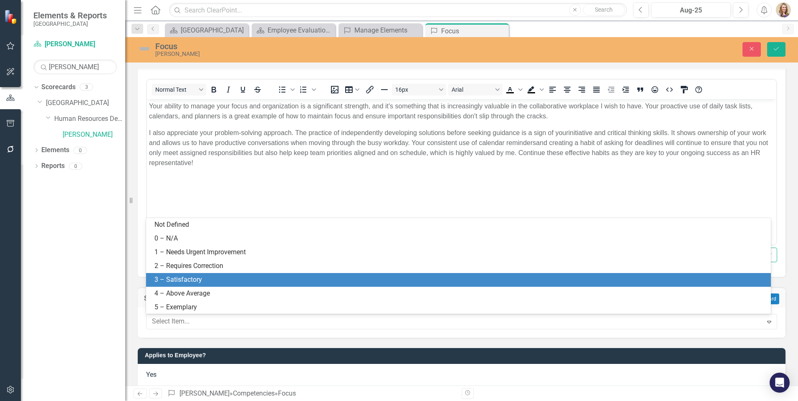
click at [174, 281] on div "3 – Satisfactory" at bounding box center [459, 280] width 611 height 10
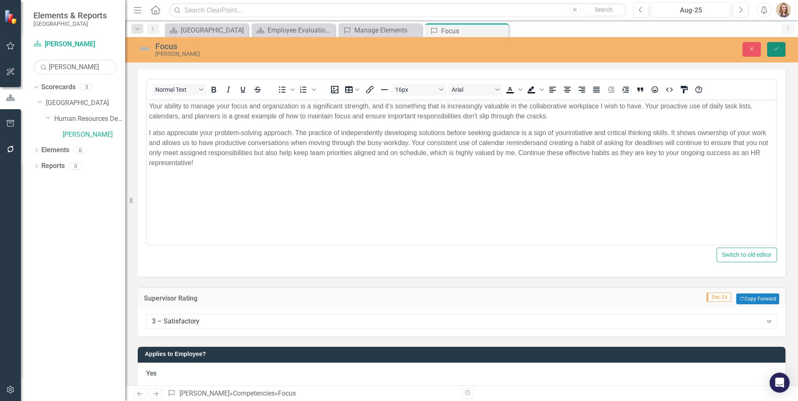
click at [778, 48] on icon "Save" at bounding box center [776, 49] width 8 height 6
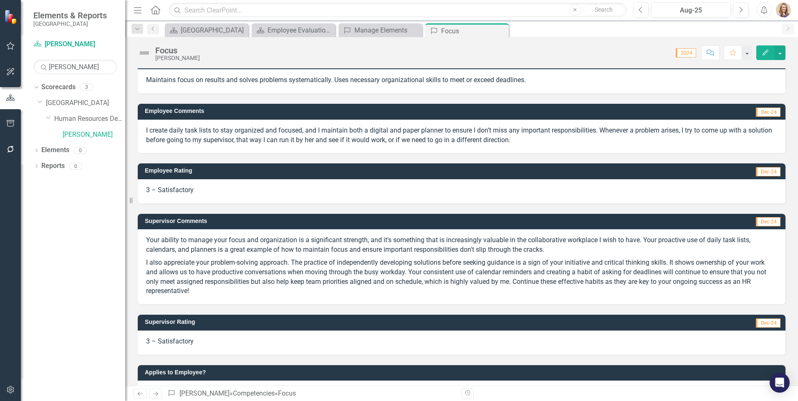
scroll to position [0, 0]
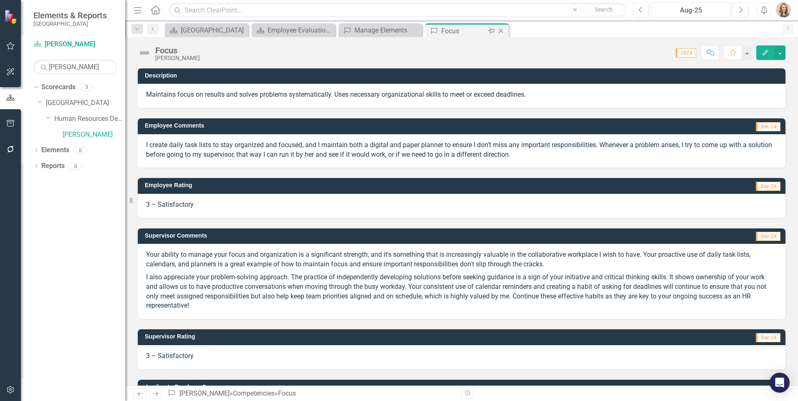
click at [502, 32] on icon "Close" at bounding box center [500, 31] width 8 height 7
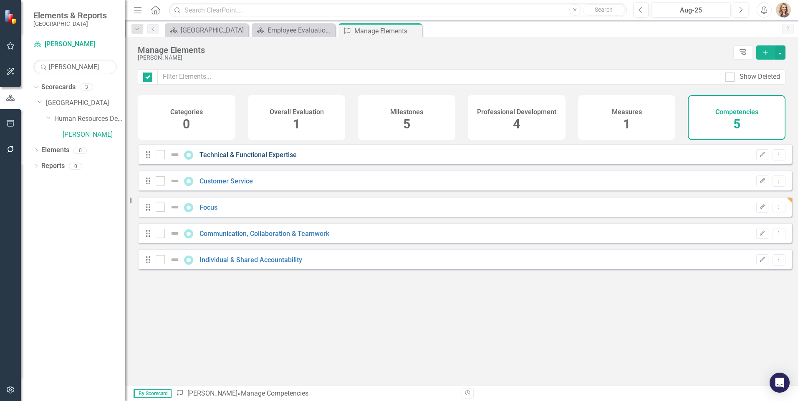
checkbox input "false"
click at [215, 238] on link "Communication, Collaboration & Teamwork" at bounding box center [264, 234] width 130 height 8
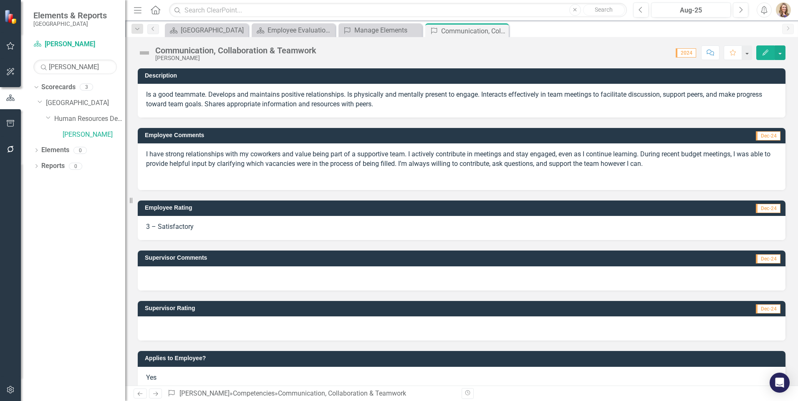
click at [279, 159] on p "I have strong relationships with my coworkers and value being part of a support…" at bounding box center [461, 160] width 631 height 21
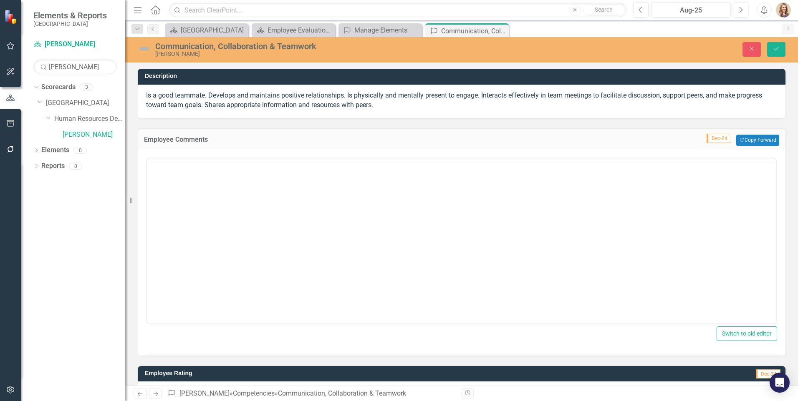
click at [279, 159] on div at bounding box center [461, 160] width 629 height 3
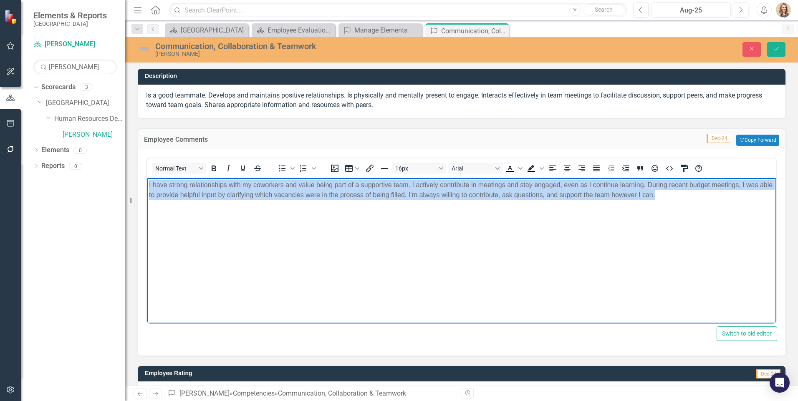
drag, startPoint x: 676, startPoint y: 199, endPoint x: 138, endPoint y: 178, distance: 537.7
click at [147, 178] on html "I have strong relationships with my coworkers and value being part of a support…" at bounding box center [461, 240] width 629 height 125
copy p "I have strong relationships with my coworkers and value being part of a support…"
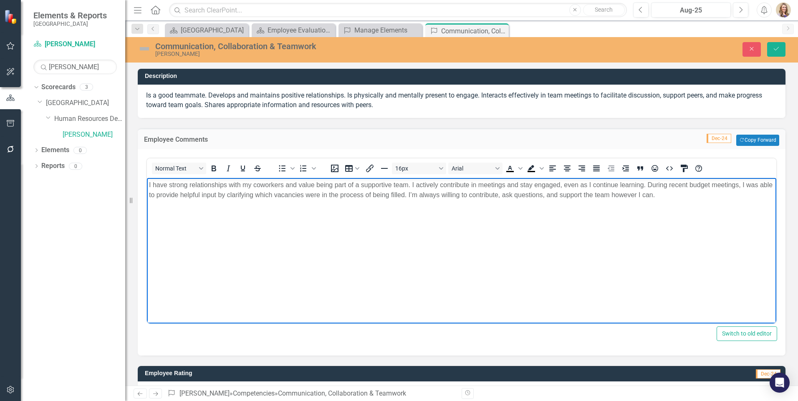
click at [384, 239] on body "I have strong relationships with my coworkers and value being part of a support…" at bounding box center [461, 240] width 629 height 125
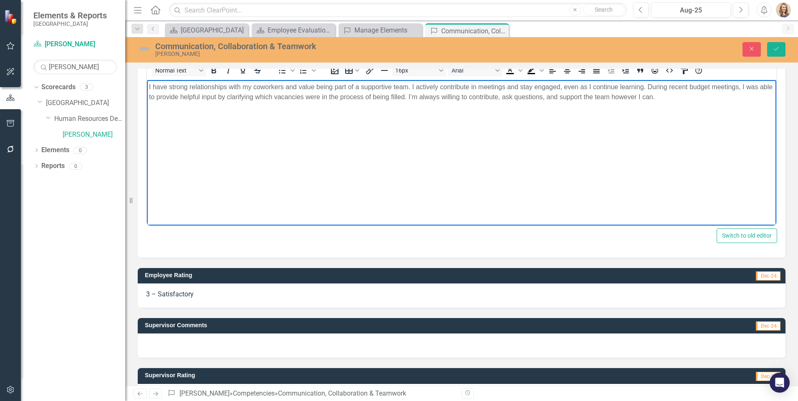
scroll to position [179, 0]
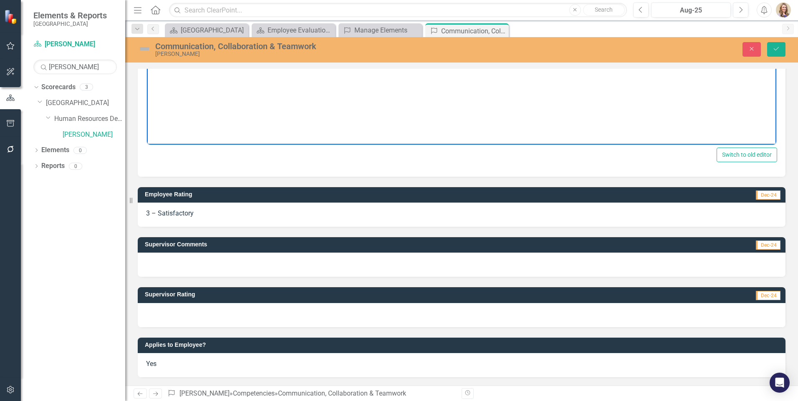
click at [214, 267] on div at bounding box center [461, 265] width 647 height 24
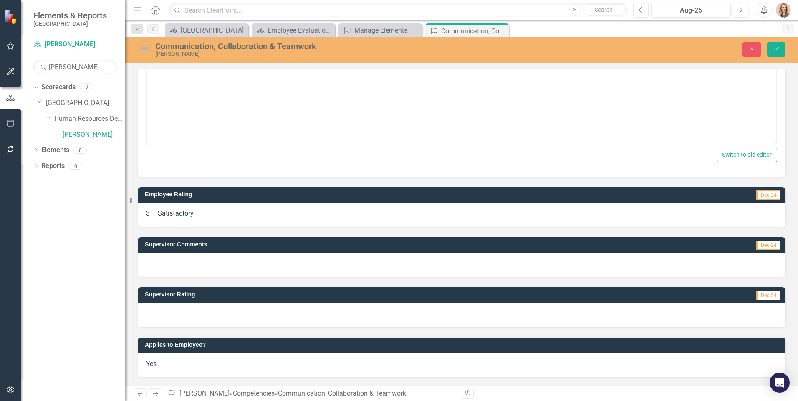
click at [214, 267] on div at bounding box center [461, 265] width 647 height 24
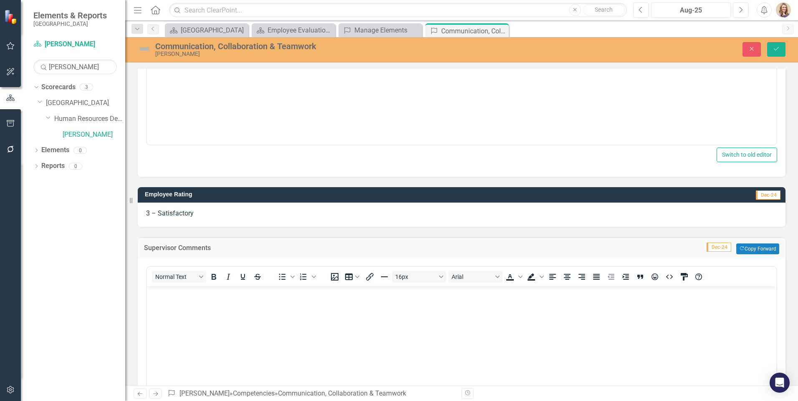
scroll to position [0, 0]
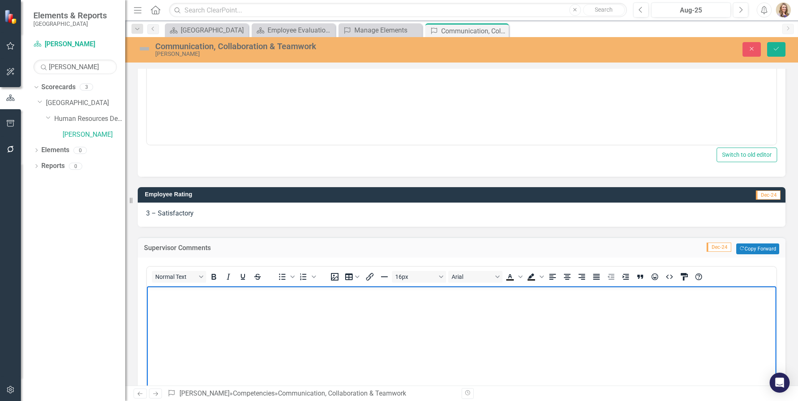
click at [189, 298] on p "Rich Text Area. Press ALT-0 for help." at bounding box center [461, 293] width 625 height 10
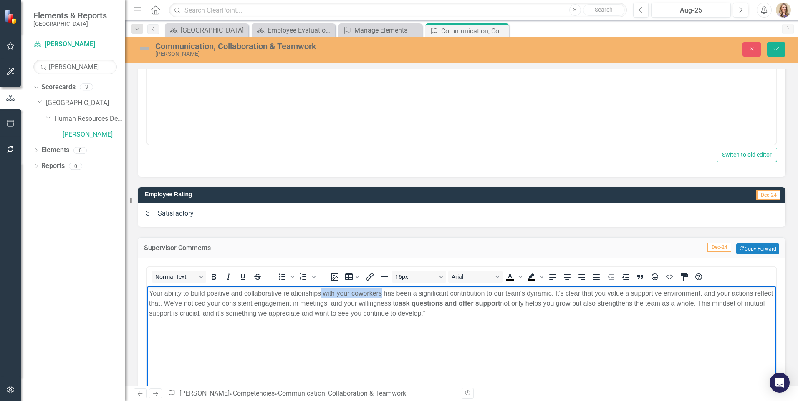
drag, startPoint x: 382, startPoint y: 292, endPoint x: 322, endPoint y: 292, distance: 60.1
click at [322, 292] on p "Your ability to build positive and collaborative relationships with your cowork…" at bounding box center [461, 303] width 625 height 30
drag, startPoint x: 365, startPoint y: 305, endPoint x: 468, endPoint y: 300, distance: 103.5
click at [468, 300] on p "Your ability to build positive and collaborative relationships has been a signi…" at bounding box center [461, 303] width 625 height 30
click at [212, 275] on icon "Bold" at bounding box center [213, 277] width 5 height 6
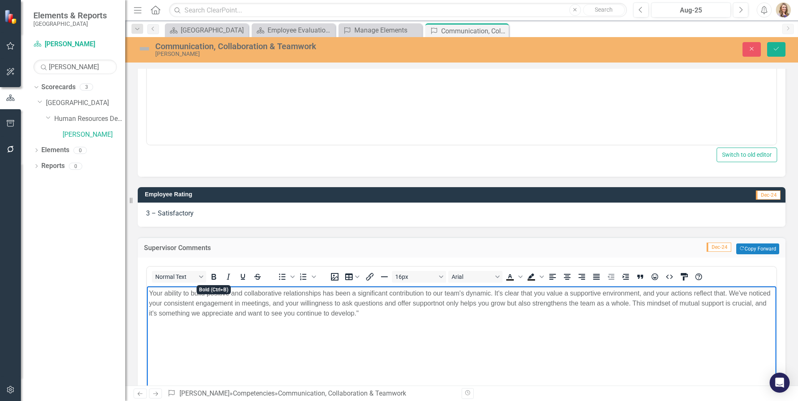
click at [574, 329] on body "Your ability to build positive and collaborative relationships has been a signi…" at bounding box center [461, 348] width 629 height 125
click at [544, 312] on p "Your ability to build positive and collaborative relationships has been a signi…" at bounding box center [461, 303] width 625 height 30
click at [168, 313] on p "Your ability to build positive and collaborative relationships has been a signi…" at bounding box center [461, 303] width 625 height 30
click at [334, 325] on body "Your ability to build positive and collaborative relationships has been a signi…" at bounding box center [461, 348] width 629 height 125
drag, startPoint x: 255, startPoint y: 313, endPoint x: 245, endPoint y: 312, distance: 9.7
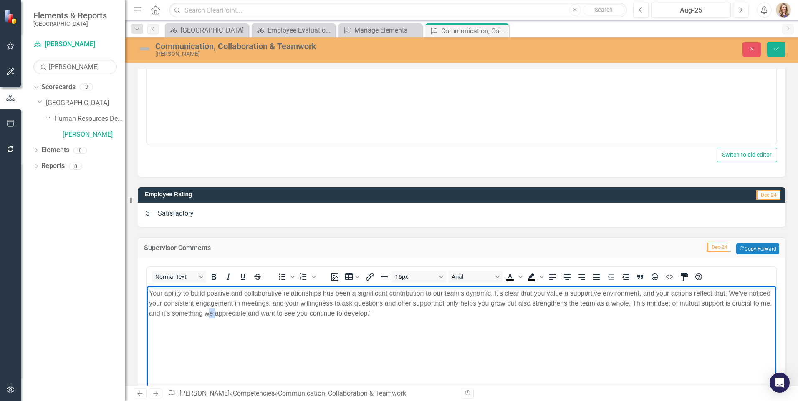
click at [245, 312] on p "Your ability to build positive and collaborative relationships has been a signi…" at bounding box center [461, 303] width 625 height 30
click at [427, 312] on p "Your ability to build positive and collaborative relationships has been a signi…" at bounding box center [461, 303] width 625 height 30
drag, startPoint x: 389, startPoint y: 314, endPoint x: 421, endPoint y: 311, distance: 32.2
click at [421, 311] on p "Your ability to build positive and collaborative relationships has been a signi…" at bounding box center [461, 303] width 625 height 30
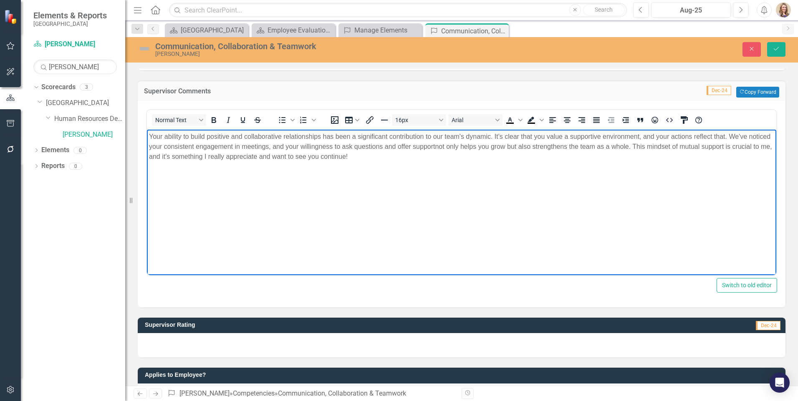
scroll to position [346, 0]
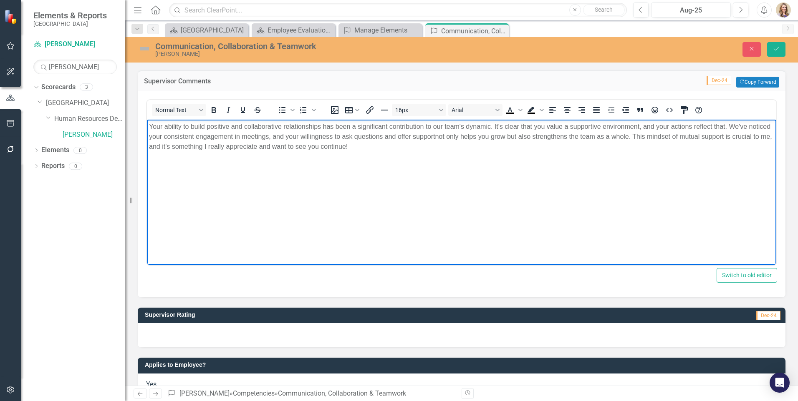
click at [188, 339] on div at bounding box center [461, 335] width 647 height 24
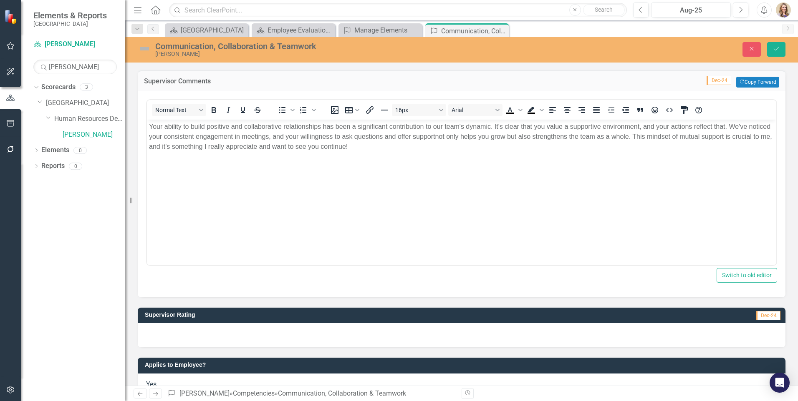
click at [188, 339] on div at bounding box center [461, 335] width 647 height 24
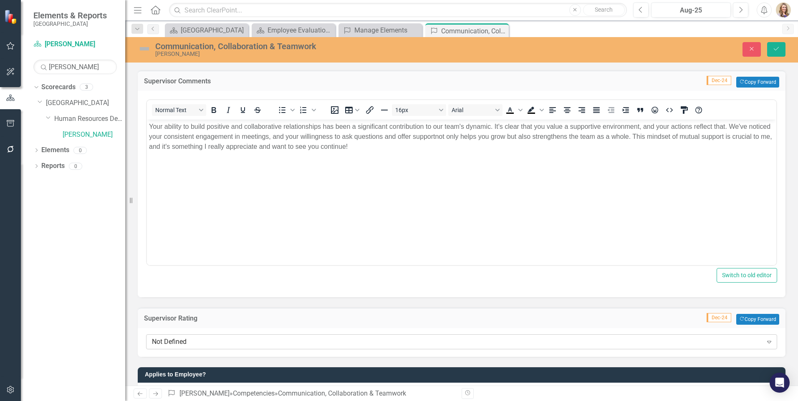
click at [181, 342] on div "Not Defined" at bounding box center [457, 342] width 610 height 10
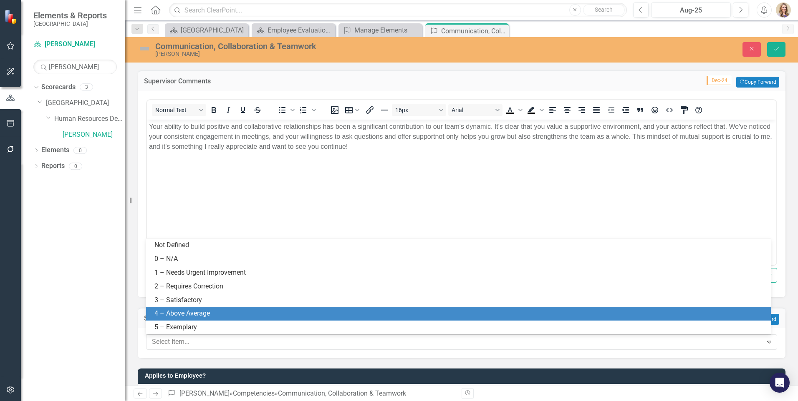
click at [181, 314] on div "4 – Above Average" at bounding box center [459, 314] width 611 height 10
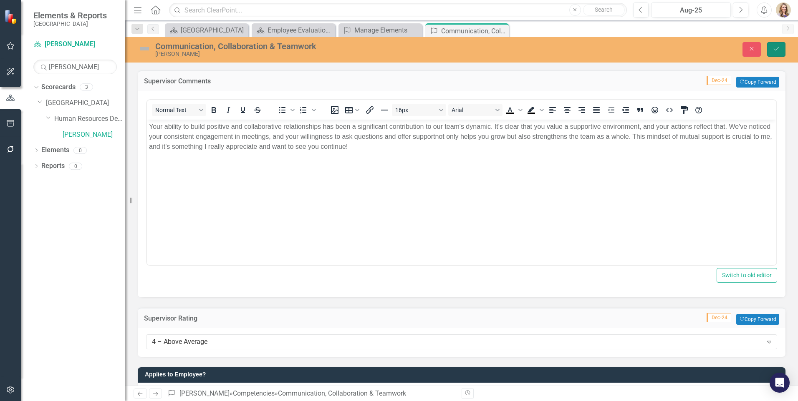
click at [773, 51] on icon "Save" at bounding box center [776, 49] width 8 height 6
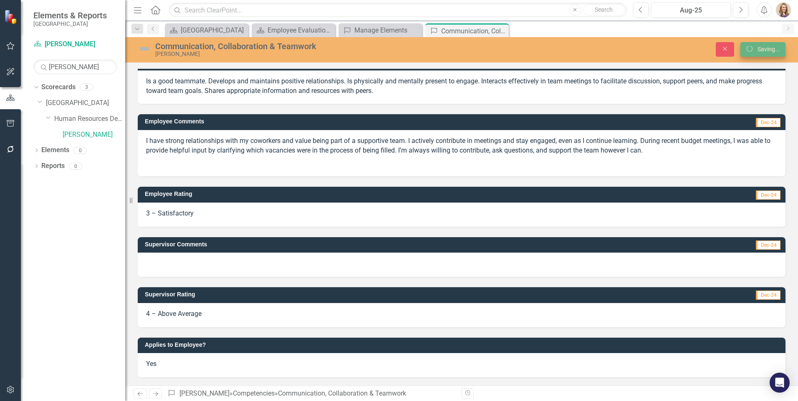
scroll to position [14, 0]
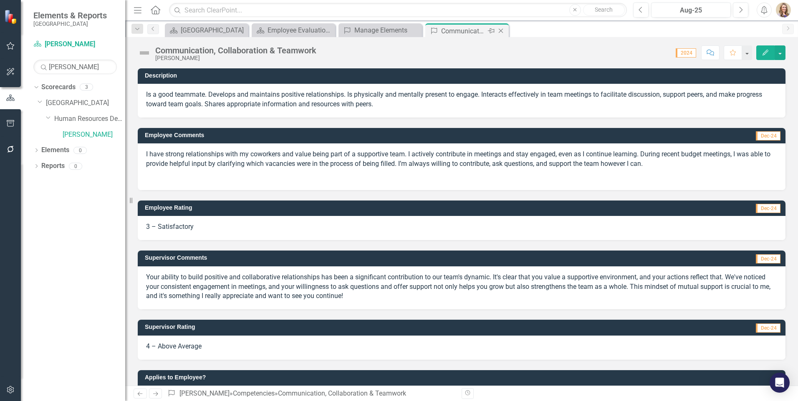
click at [501, 33] on icon "Close" at bounding box center [500, 31] width 8 height 7
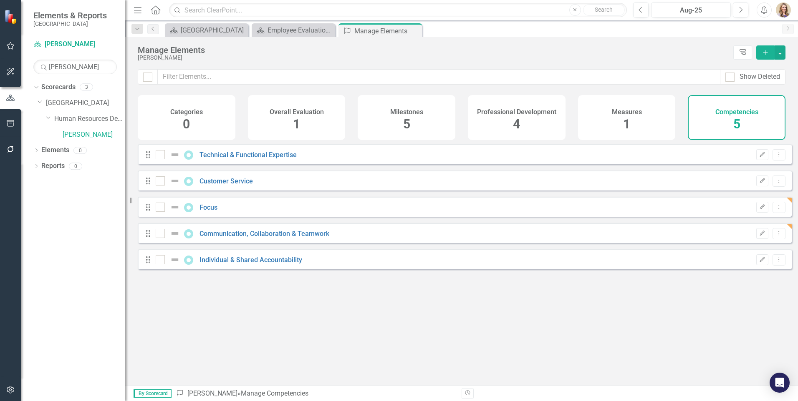
checkbox input "false"
click at [223, 264] on link "Individual & Shared Accountability" at bounding box center [250, 260] width 103 height 8
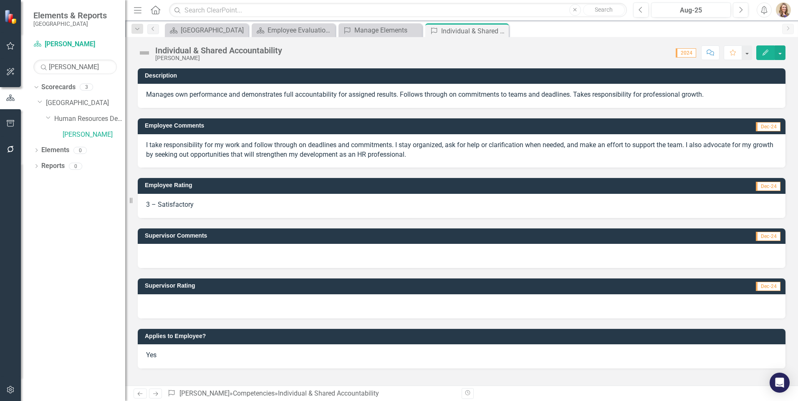
click at [284, 145] on p "I take responsibility for my work and follow through on deadlines and commitmen…" at bounding box center [461, 150] width 631 height 19
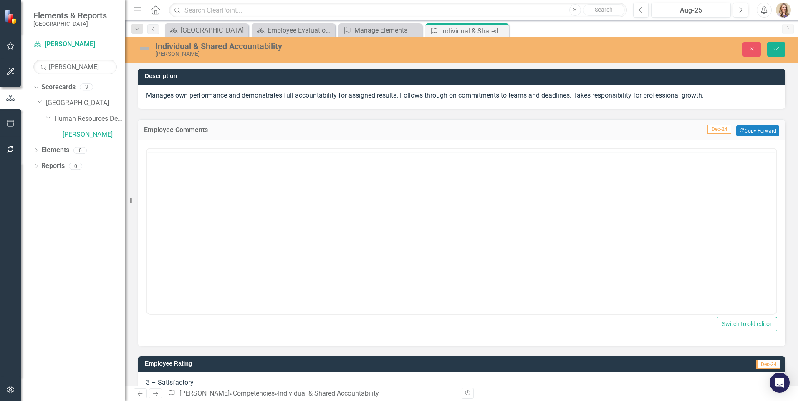
click at [284, 145] on div "<p>I take responsibility for my work and follow through on deadlines and commit…" at bounding box center [461, 243] width 647 height 206
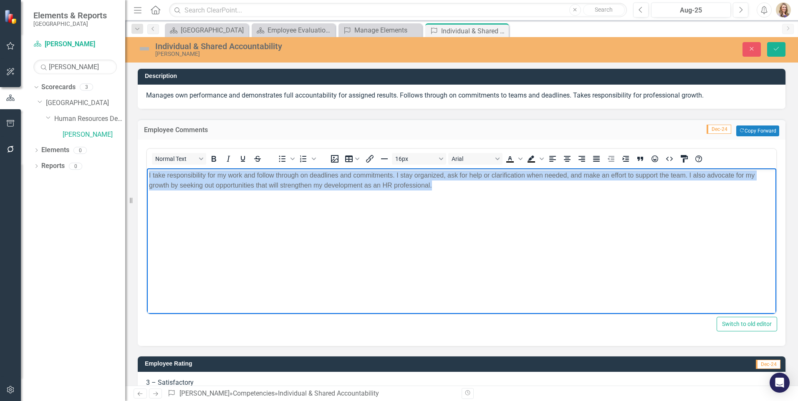
drag, startPoint x: 463, startPoint y: 191, endPoint x: 108, endPoint y: 174, distance: 355.3
click at [147, 174] on html "I take responsibility for my work and follow through on deadlines and commitmen…" at bounding box center [461, 230] width 629 height 125
copy p "I take responsibility for my work and follow through on deadlines and commitmen…"
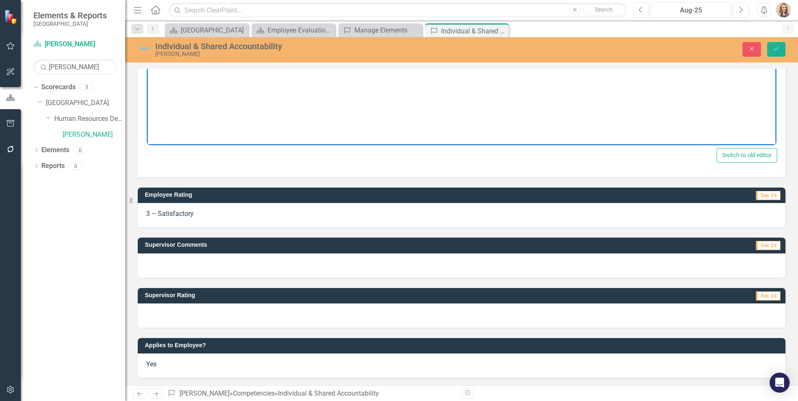
scroll to position [169, 0]
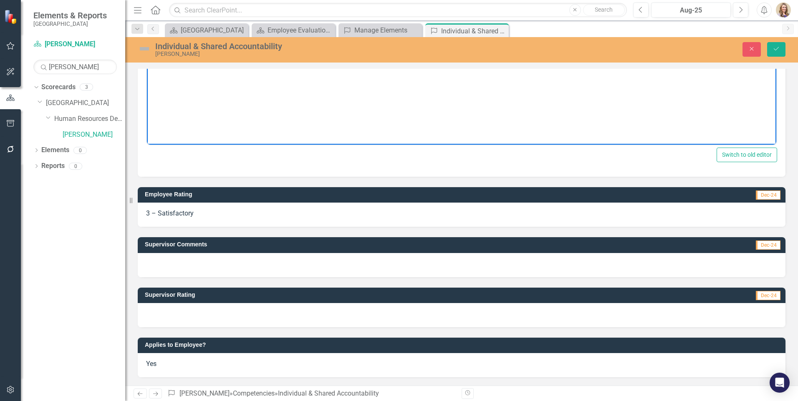
click at [217, 263] on div at bounding box center [461, 265] width 647 height 24
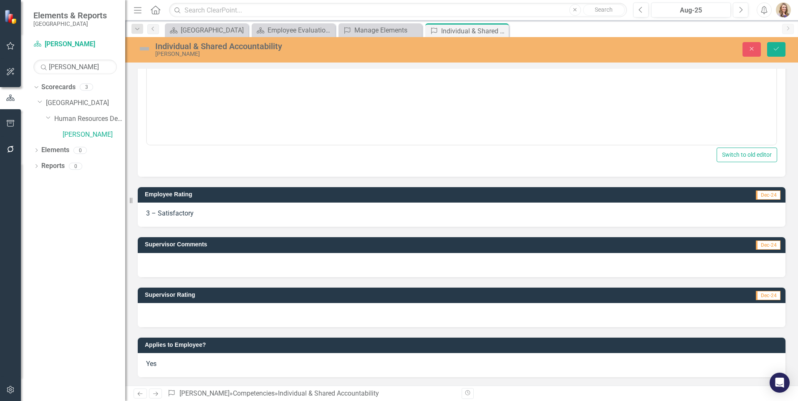
click at [217, 263] on div at bounding box center [461, 265] width 647 height 24
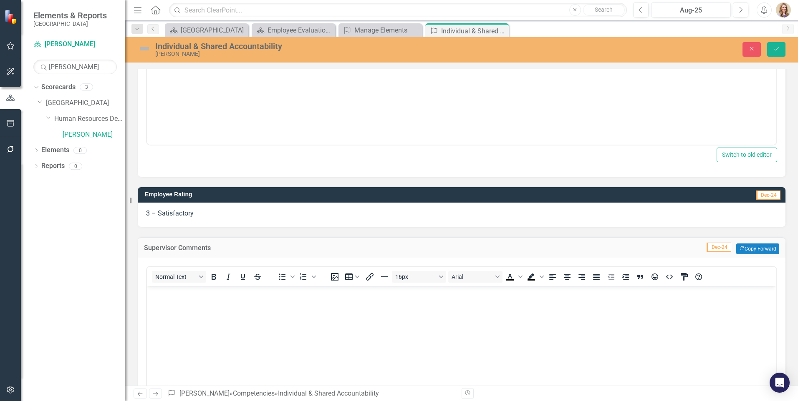
scroll to position [0, 0]
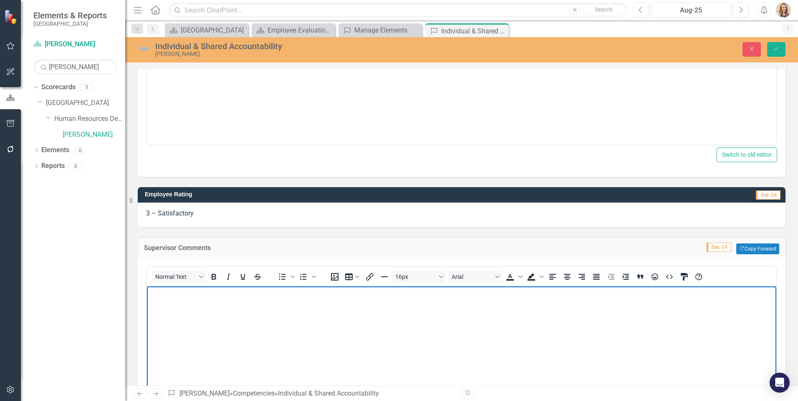
click at [181, 312] on body "Rich Text Area. Press ALT-0 for help." at bounding box center [461, 349] width 629 height 125
paste body "Rich Text Area. Press ALT-0 for help."
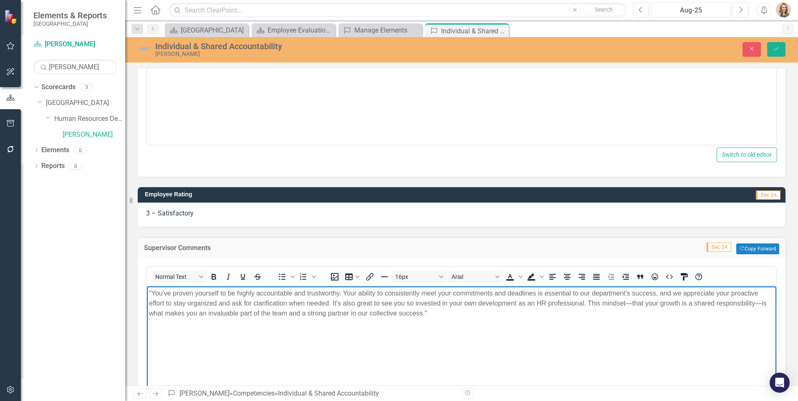
click at [149, 295] on p ""You've proven yourself to be highly accountable and trustworthy. Your ability …" at bounding box center [461, 304] width 625 height 30
click at [443, 316] on p "You've proven yourself to be highly accountable and trustworthy. Your ability t…" at bounding box center [461, 304] width 625 height 30
click at [411, 334] on body "You've proven yourself to be highly accountable and trustworthy. Your ability t…" at bounding box center [461, 349] width 629 height 125
click at [679, 292] on p "You've proven yourself to be highly accountable and trustworthy. Your ability t…" at bounding box center [461, 304] width 625 height 30
click at [638, 322] on body "You've proven yourself to be highly accountable and trustworthy. Your ability t…" at bounding box center [461, 349] width 629 height 125
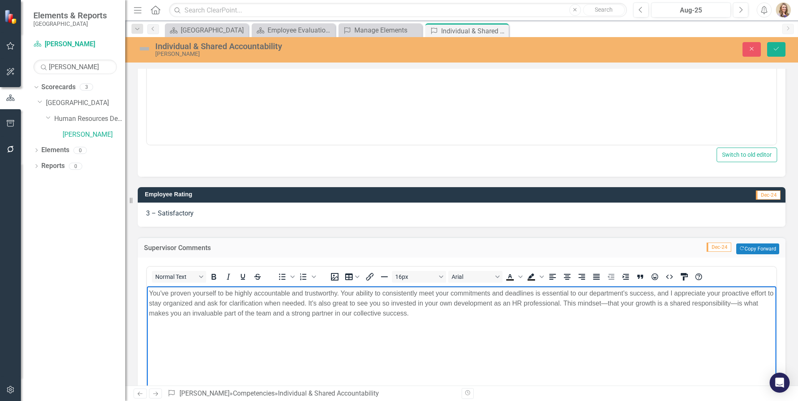
click at [566, 302] on p "You've proven yourself to be highly accountable and trustworthy. Your ability t…" at bounding box center [461, 304] width 625 height 30
drag, startPoint x: 282, startPoint y: 314, endPoint x: 143, endPoint y: 311, distance: 138.9
click at [147, 311] on html "You've proven yourself to be highly accountable and trustworthy. Your ability t…" at bounding box center [461, 349] width 629 height 125
click at [262, 325] on body "You've proven yourself to be highly accountable and trustworthy. Your ability t…" at bounding box center [461, 349] width 629 height 125
click at [465, 315] on p "You've proven yourself to be highly accountable and trustworthy. Your ability t…" at bounding box center [461, 304] width 625 height 30
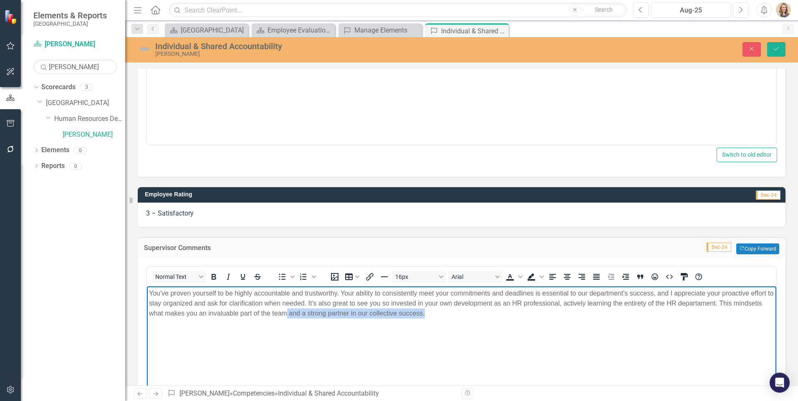
drag, startPoint x: 466, startPoint y: 315, endPoint x: 318, endPoint y: 317, distance: 148.1
click at [318, 317] on p "You've proven yourself to be highly accountable and trustworthy. Your ability t…" at bounding box center [461, 304] width 625 height 30
click at [196, 329] on body "You've proven yourself to be highly accountable and trustworthy. Your ability t…" at bounding box center [461, 349] width 629 height 125
click at [453, 322] on body "You've proven yourself to be highly accountable and trustworthy. Your ability t…" at bounding box center [461, 349] width 629 height 125
click at [428, 319] on body "You've proven yourself to be highly accountable and trustworthy. Your ability t…" at bounding box center [461, 349] width 629 height 125
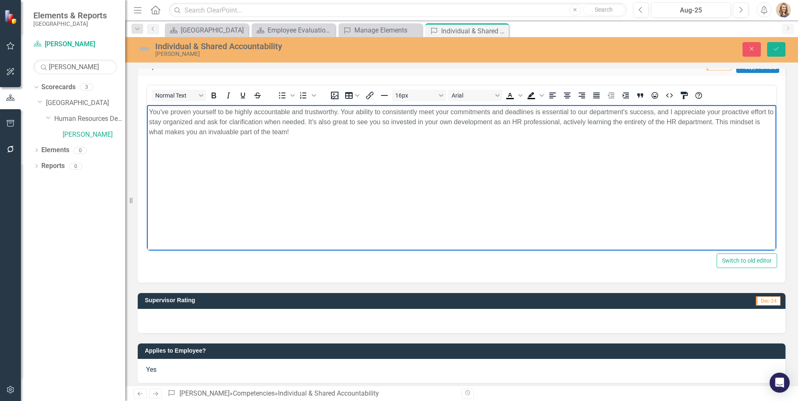
scroll to position [357, 0]
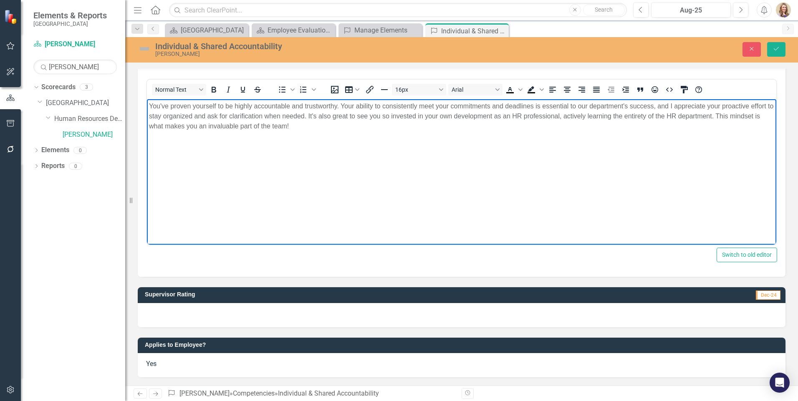
click at [210, 322] on div at bounding box center [461, 315] width 647 height 24
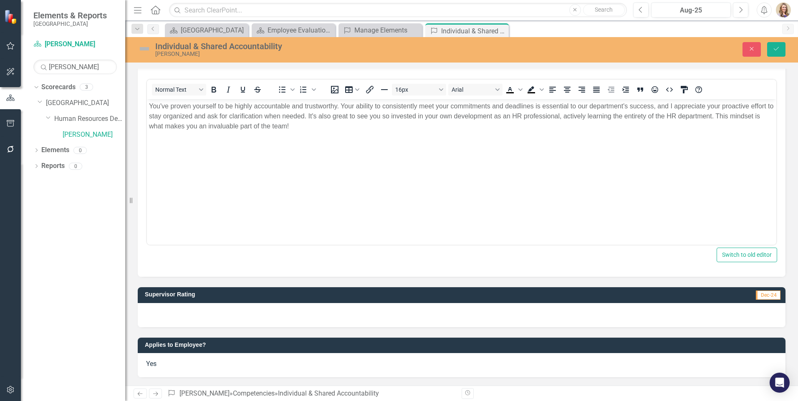
click at [210, 322] on div at bounding box center [461, 315] width 647 height 24
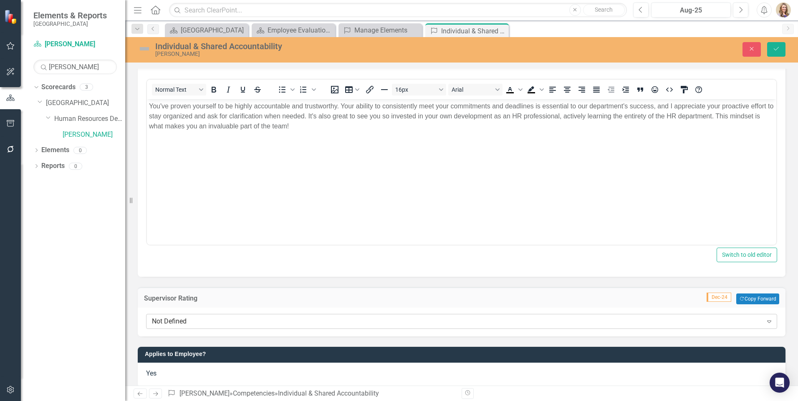
click at [206, 322] on div "Not Defined" at bounding box center [457, 322] width 610 height 10
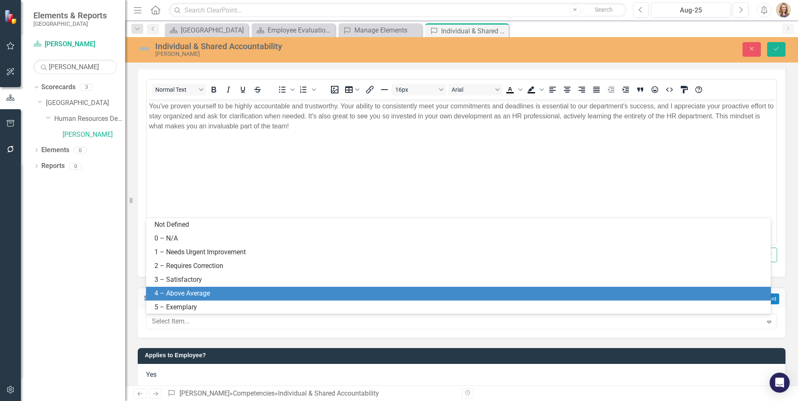
click at [182, 291] on div "4 – Above Average" at bounding box center [459, 294] width 611 height 10
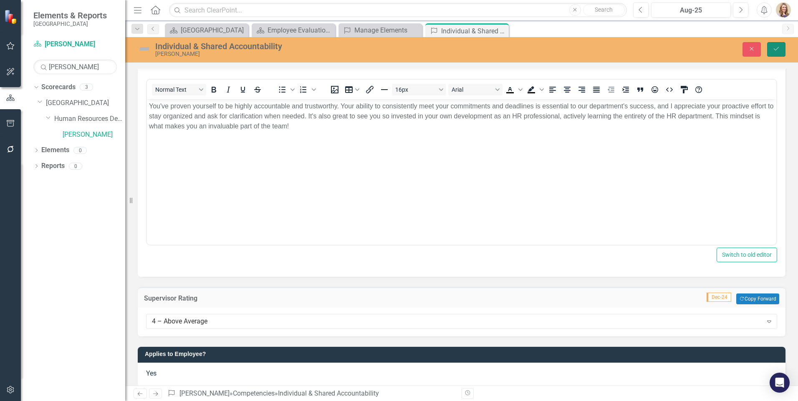
click at [775, 52] on icon "Save" at bounding box center [776, 49] width 8 height 6
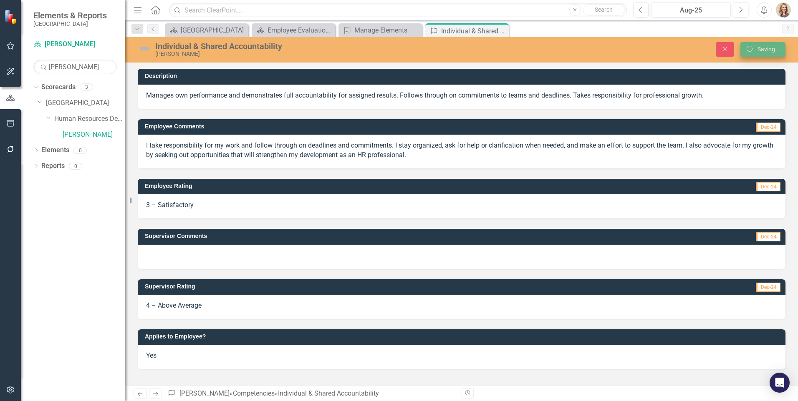
scroll to position [0, 0]
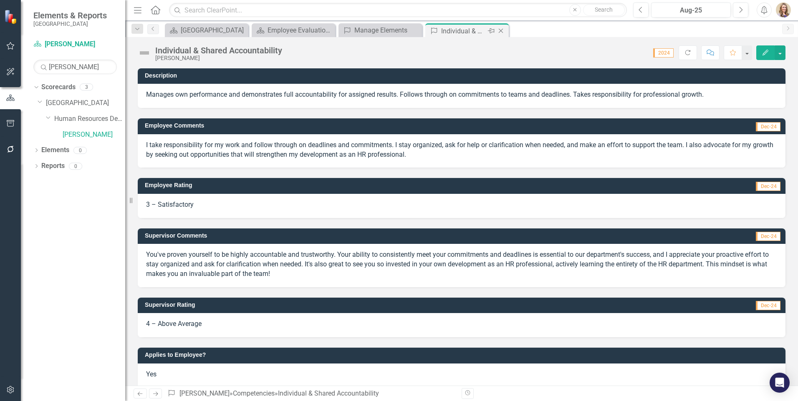
click at [501, 28] on icon "Close" at bounding box center [500, 31] width 8 height 7
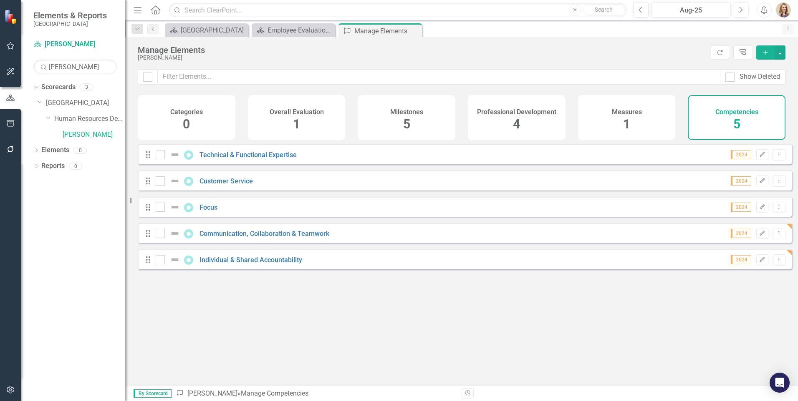
click at [520, 118] on div "Professional Development 4" at bounding box center [517, 117] width 98 height 45
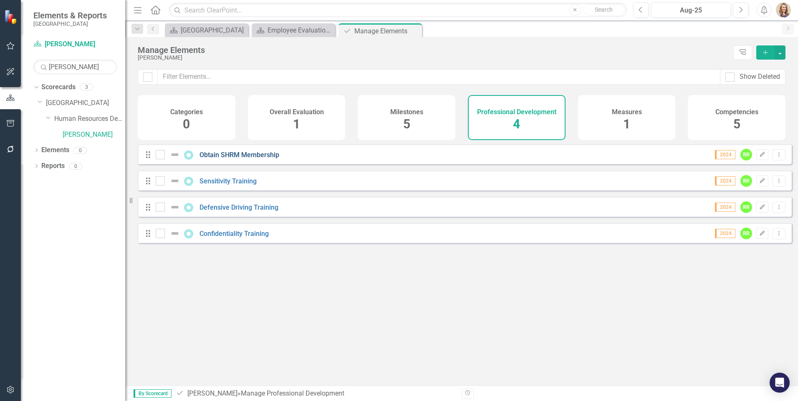
click at [236, 159] on link "Obtain SHRM Membership" at bounding box center [239, 155] width 80 height 8
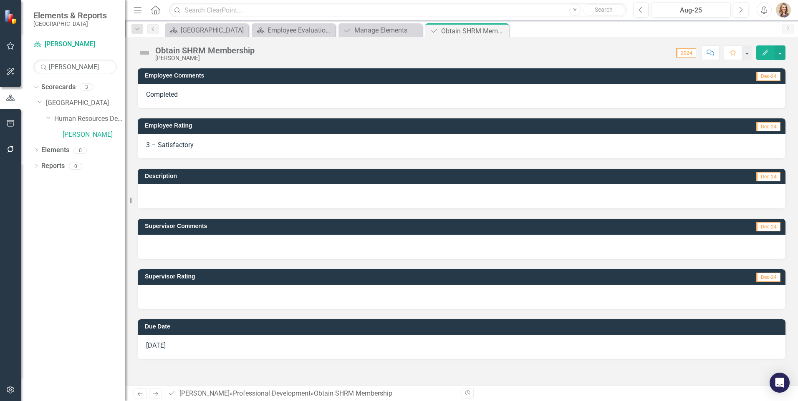
click at [171, 294] on div at bounding box center [461, 297] width 647 height 24
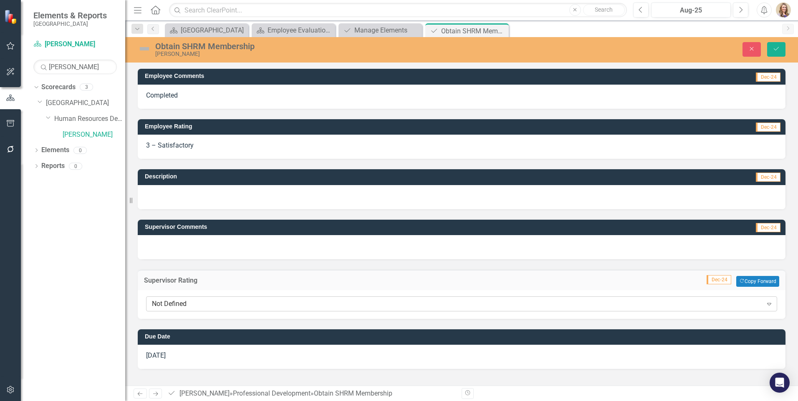
click at [185, 305] on div "Not Defined" at bounding box center [457, 304] width 610 height 10
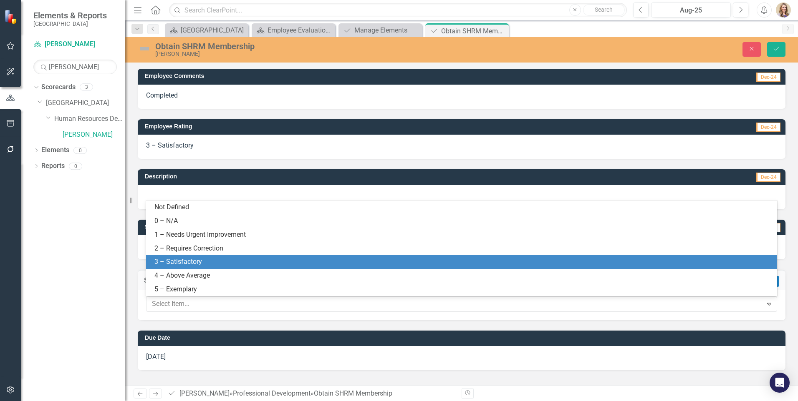
click at [177, 260] on div "3 – Satisfactory" at bounding box center [462, 262] width 617 height 10
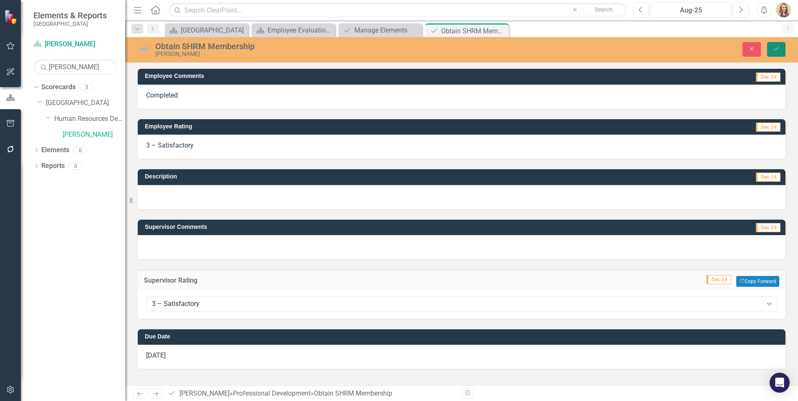
click at [776, 50] on icon "Save" at bounding box center [776, 49] width 8 height 6
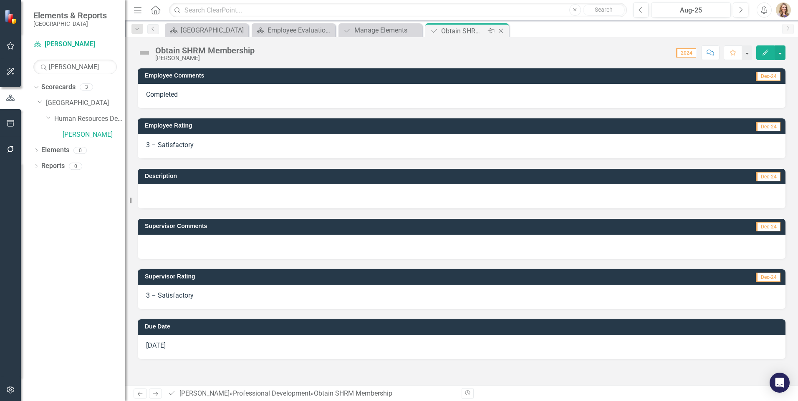
click at [500, 30] on icon "Close" at bounding box center [500, 31] width 8 height 7
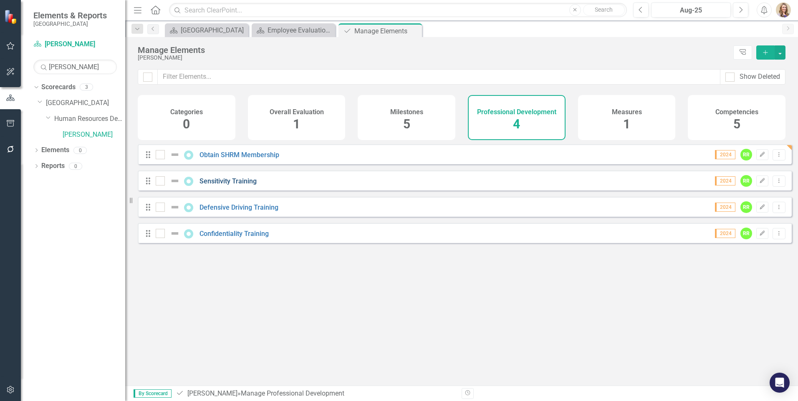
click at [226, 185] on link "Sensitivity Training" at bounding box center [227, 181] width 57 height 8
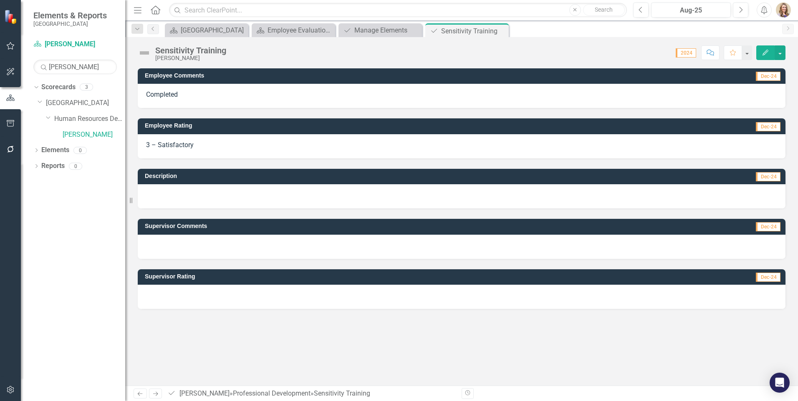
click at [174, 242] on div at bounding box center [461, 247] width 647 height 24
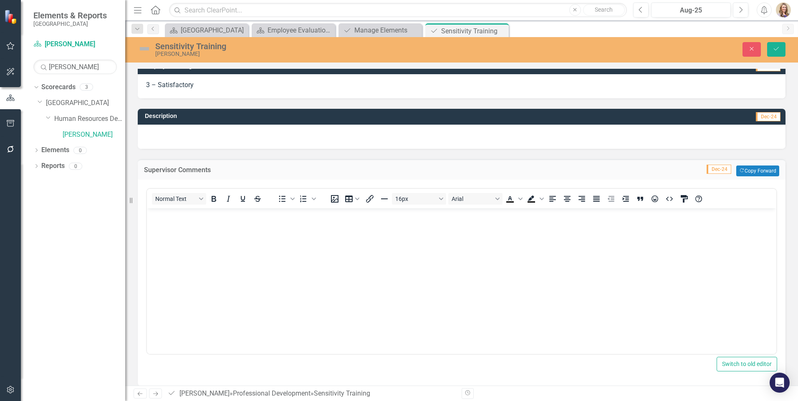
scroll to position [119, 0]
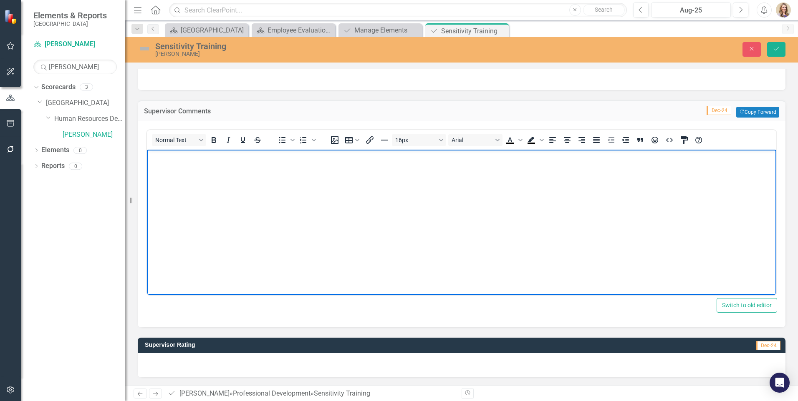
click at [217, 201] on body "Rich Text Area. Press ALT-0 for help." at bounding box center [461, 211] width 629 height 125
paste body "Rich Text Area. Press ALT-0 for help."
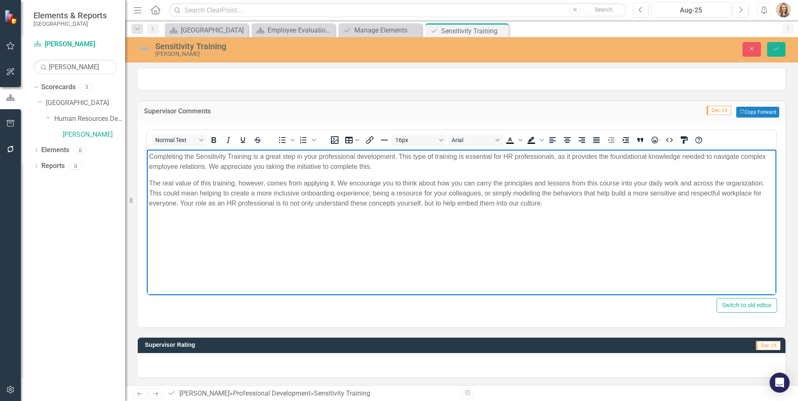
click at [396, 156] on p "Completing the Sensitivity Training is a great step in your professional develo…" at bounding box center [461, 161] width 625 height 20
drag, startPoint x: 411, startPoint y: 155, endPoint x: 400, endPoint y: 156, distance: 10.9
click at [400, 156] on p "Completing the Sensitivity Training is a great step in your professional develo…" at bounding box center [461, 161] width 625 height 20
click at [577, 157] on p "Completing the Sensitivity Training is a great step in your professional develo…" at bounding box center [461, 161] width 625 height 20
click at [576, 165] on p "Completing the Sensitivity Training is a great step in your professional develo…" at bounding box center [461, 161] width 625 height 20
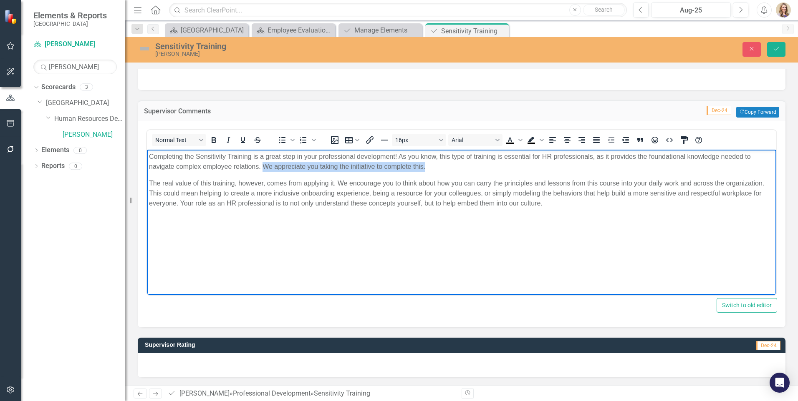
drag, startPoint x: 452, startPoint y: 168, endPoint x: 265, endPoint y: 165, distance: 186.9
click at [265, 165] on p "Completing the Sensitivity Training is a great step in your professional develo…" at bounding box center [461, 161] width 625 height 20
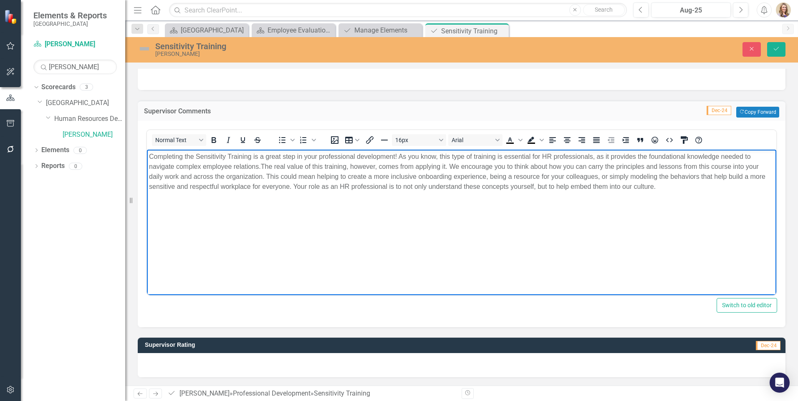
click at [452, 167] on p "Completing the Sensitivity Training is a great step in your professional develo…" at bounding box center [461, 171] width 625 height 40
click at [418, 167] on p "Completing the Sensitivity Training is a great step in your professional develo…" at bounding box center [461, 171] width 625 height 40
click at [488, 167] on p "Completing the Sensitivity Training is a great step in your professional develo…" at bounding box center [461, 171] width 625 height 40
click at [237, 184] on p "Completing the Sensitivity Training is a great step in your professional develo…" at bounding box center [461, 176] width 625 height 50
click at [658, 176] on p "Completing the Sensitivity Training is a great step in your professional develo…" at bounding box center [461, 176] width 625 height 50
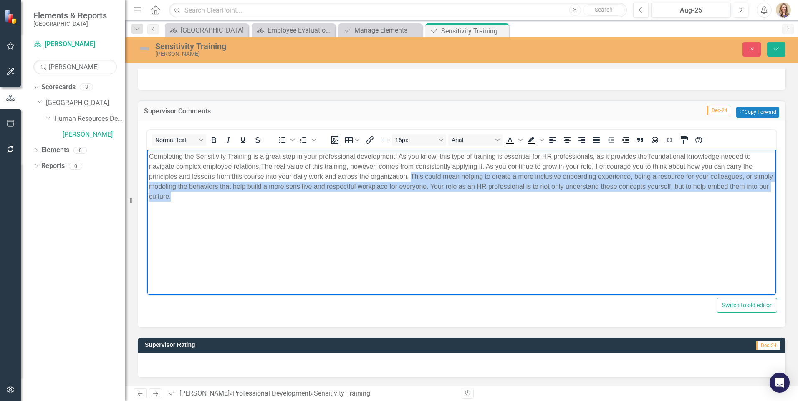
drag, startPoint x: 205, startPoint y: 198, endPoint x: 411, endPoint y: 175, distance: 207.7
click at [411, 175] on p "Completing the Sensitivity Training is a great step in your professional develo…" at bounding box center [461, 176] width 625 height 50
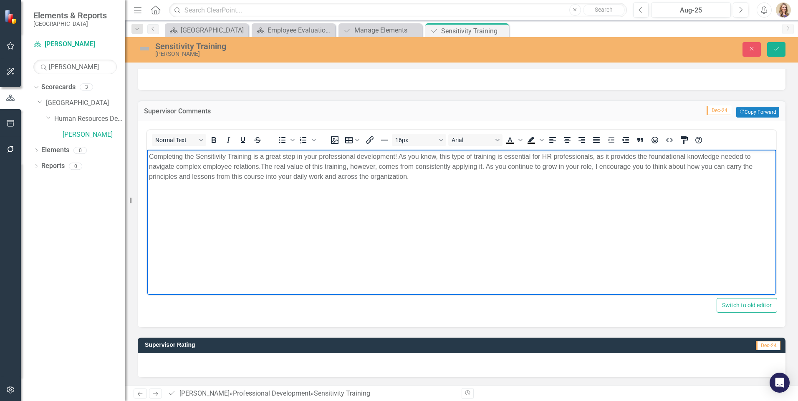
click at [352, 233] on body "Completing the Sensitivity Training is a great step in your professional develo…" at bounding box center [461, 211] width 629 height 125
click at [430, 180] on p "Completing the Sensitivity Training is a great step in your professional develo…" at bounding box center [461, 166] width 625 height 30
click at [202, 363] on div at bounding box center [461, 365] width 647 height 24
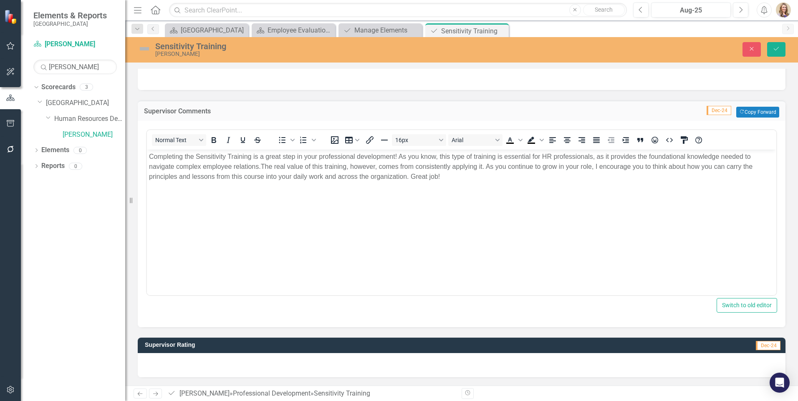
click at [202, 363] on div at bounding box center [461, 365] width 647 height 24
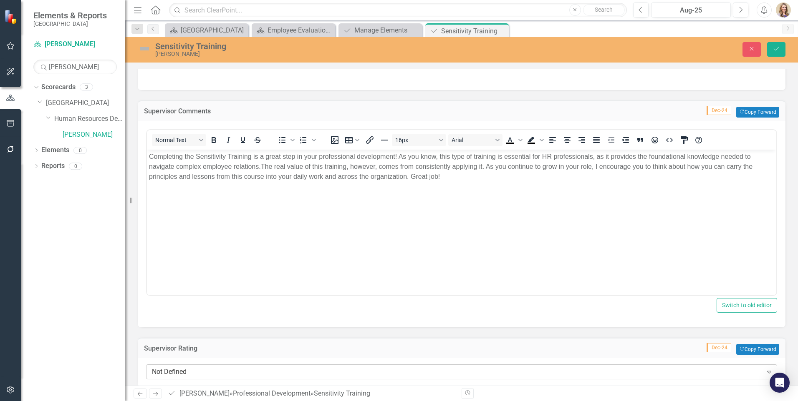
click at [196, 370] on div "Not Defined" at bounding box center [457, 372] width 610 height 10
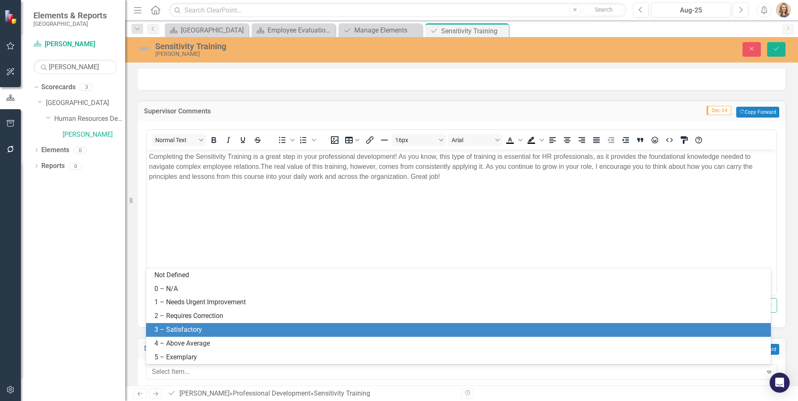
click at [178, 327] on div "3 – Satisfactory" at bounding box center [459, 330] width 611 height 10
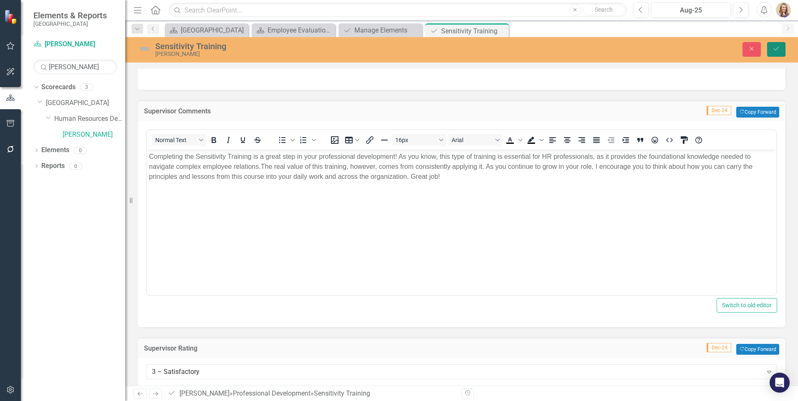
click at [772, 51] on button "Save" at bounding box center [776, 49] width 18 height 15
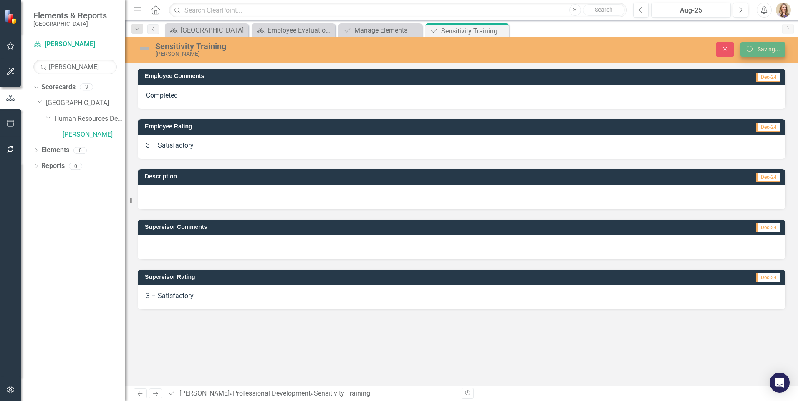
scroll to position [0, 0]
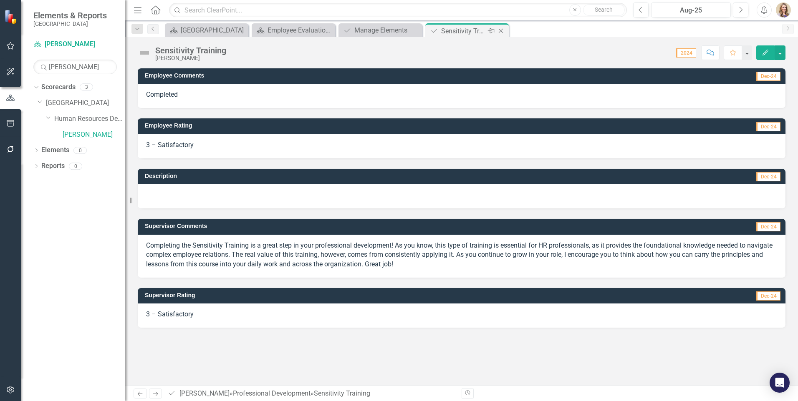
click at [497, 31] on icon "Close" at bounding box center [500, 31] width 8 height 7
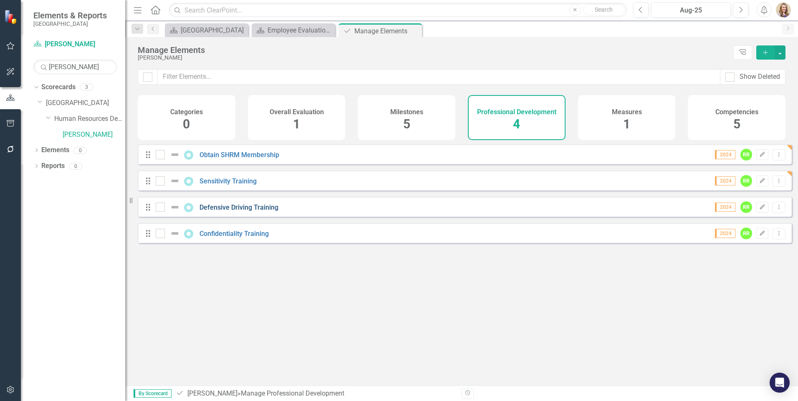
click at [216, 211] on link "Defensive Driving Training" at bounding box center [238, 208] width 79 height 8
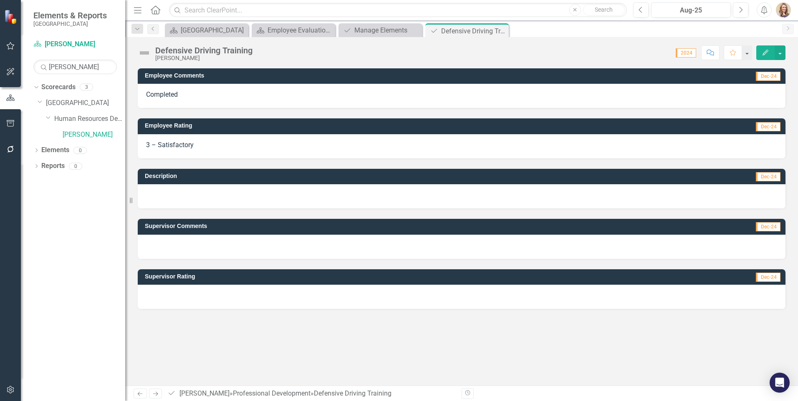
click at [173, 242] on div at bounding box center [461, 247] width 647 height 24
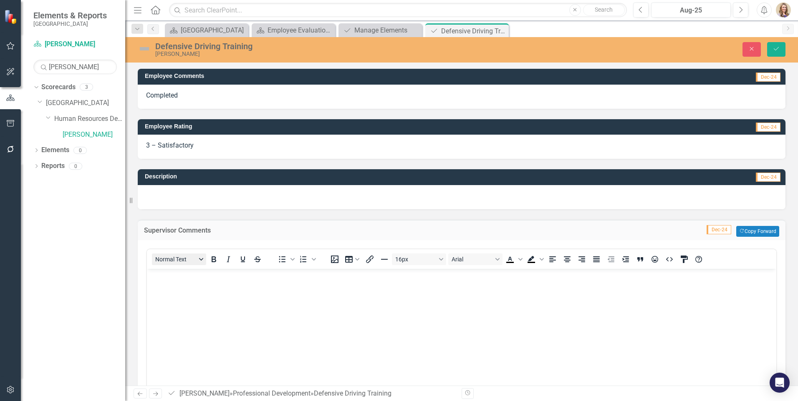
scroll to position [119, 0]
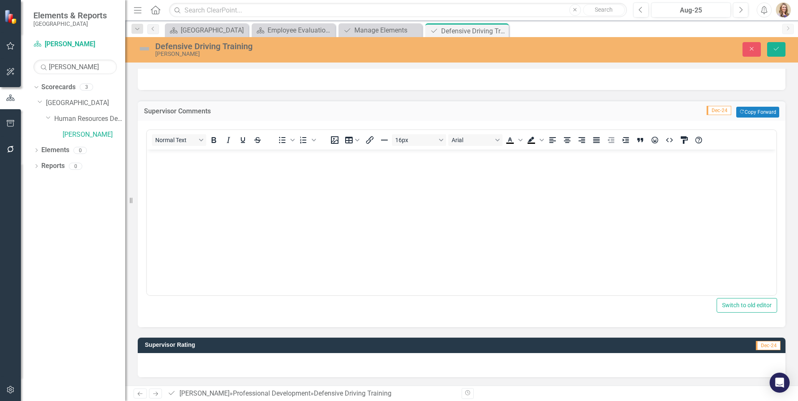
click at [182, 366] on div at bounding box center [461, 365] width 647 height 24
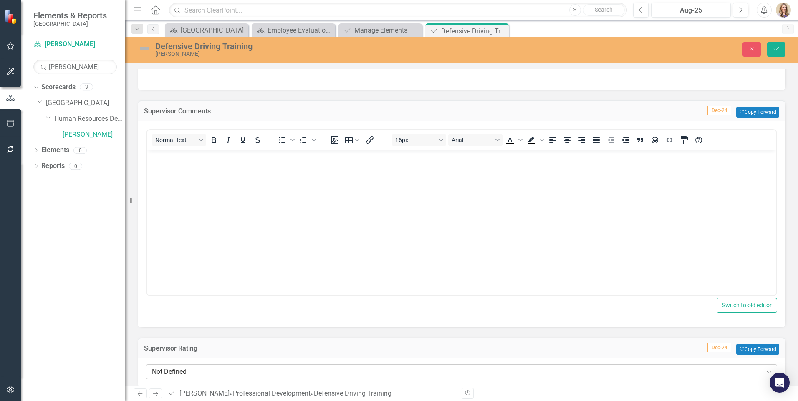
click at [180, 373] on div "Not Defined" at bounding box center [457, 372] width 610 height 10
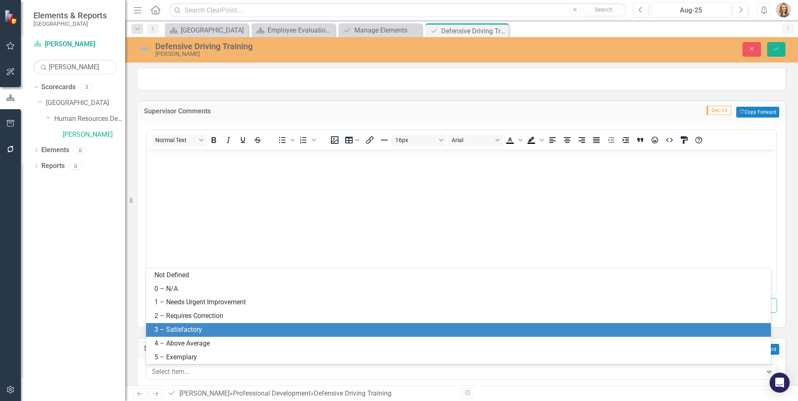
click at [176, 332] on div "3 – Satisfactory" at bounding box center [459, 330] width 611 height 10
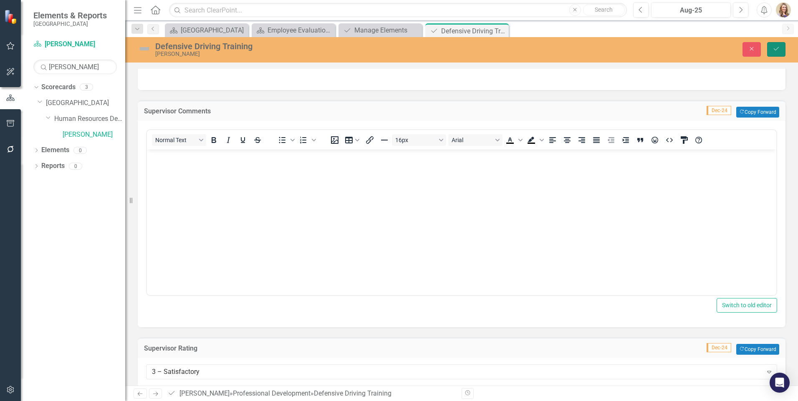
click at [770, 50] on button "Save" at bounding box center [776, 49] width 18 height 15
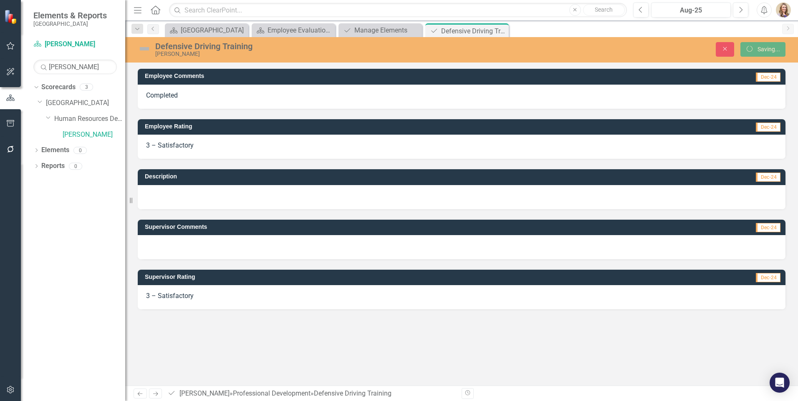
scroll to position [0, 0]
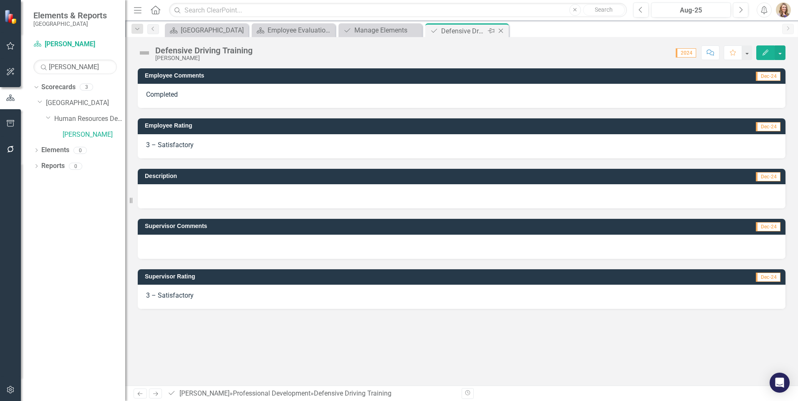
click at [500, 31] on icon "Close" at bounding box center [500, 31] width 8 height 7
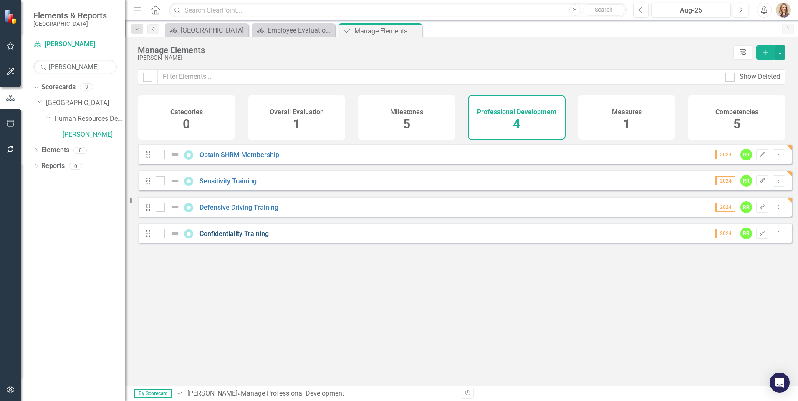
click at [228, 238] on link "Confidentiality Training" at bounding box center [233, 234] width 69 height 8
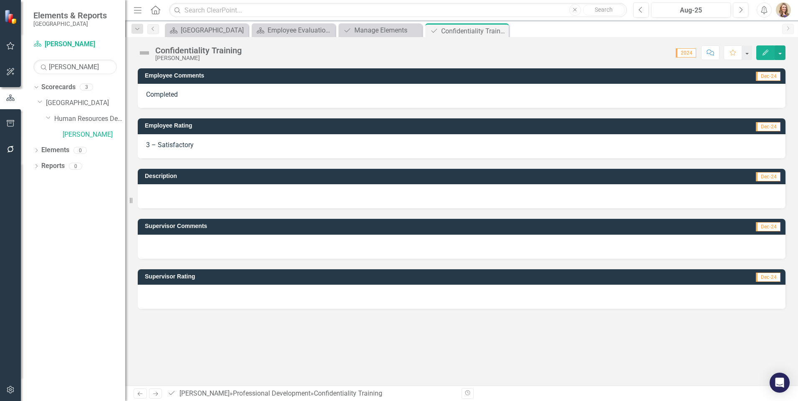
click at [203, 240] on div at bounding box center [461, 247] width 647 height 24
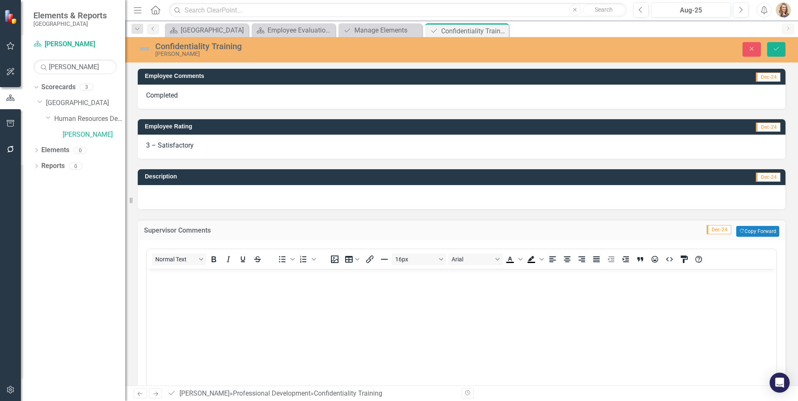
click at [204, 290] on body "Rich Text Area. Press ALT-0 for help." at bounding box center [461, 331] width 629 height 125
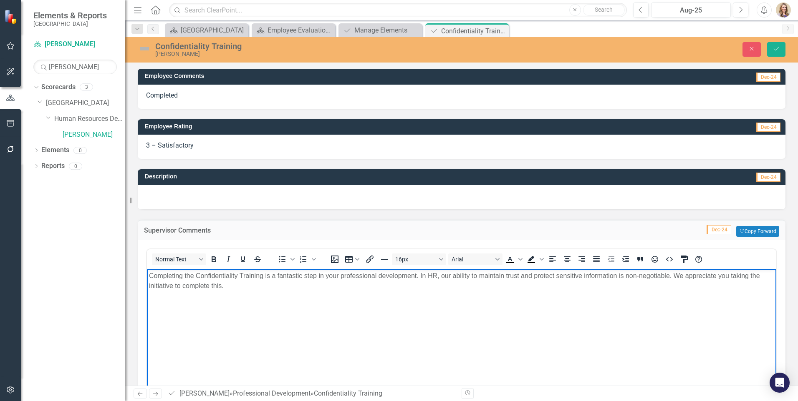
click at [680, 274] on p "Completing the Confidentiality Training is a fantastic step in your professiona…" at bounding box center [461, 281] width 625 height 20
click at [224, 285] on p "Completing the Confidentiality Training is a fantastic step in your professiona…" at bounding box center [461, 281] width 625 height 20
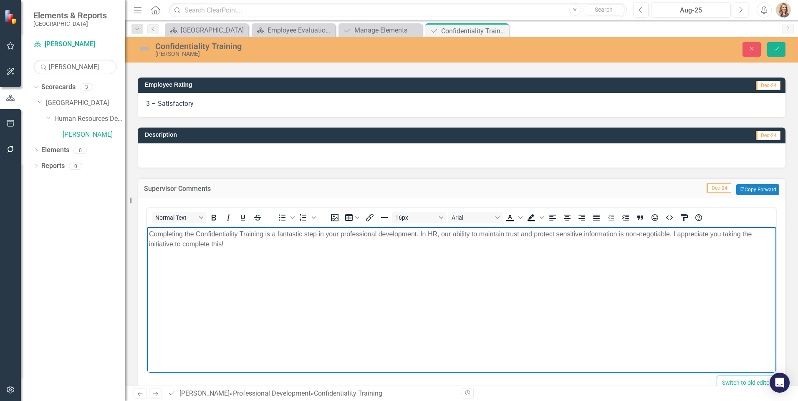
click at [211, 317] on body "Completing the Confidentiality Training is a fantastic step in your professiona…" at bounding box center [461, 289] width 629 height 125
click at [228, 244] on p "Completing the Confidentiality Training is a fantastic step in your professiona…" at bounding box center [461, 239] width 625 height 20
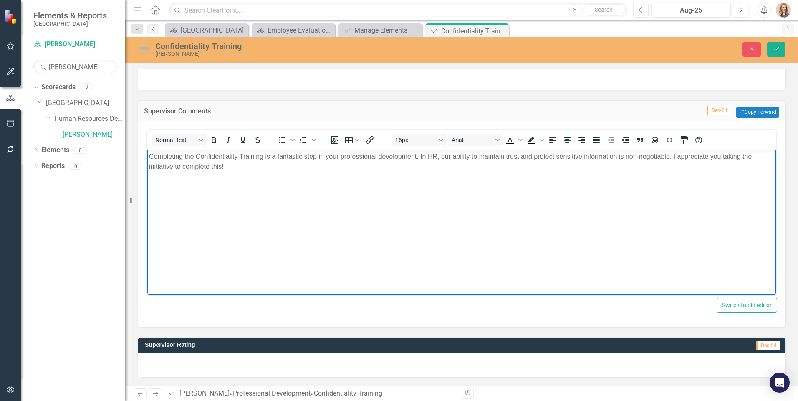
click at [192, 358] on div at bounding box center [461, 365] width 647 height 24
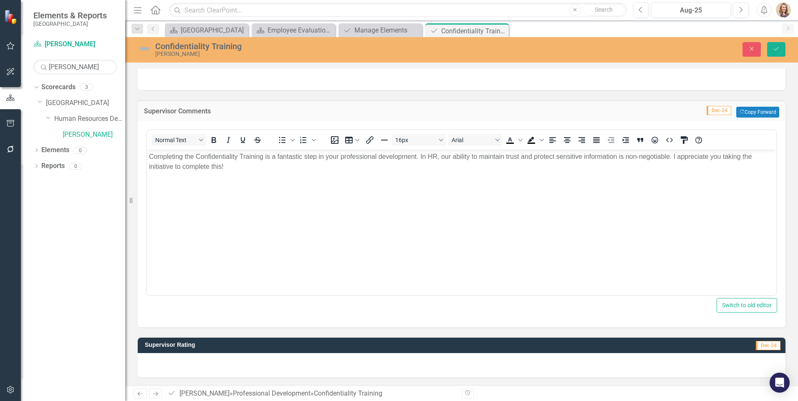
click at [189, 367] on div at bounding box center [461, 365] width 647 height 24
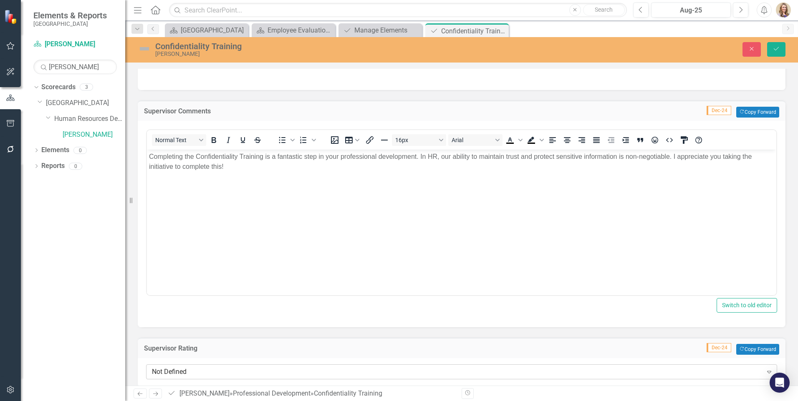
click at [184, 374] on div "Not Defined" at bounding box center [457, 372] width 610 height 10
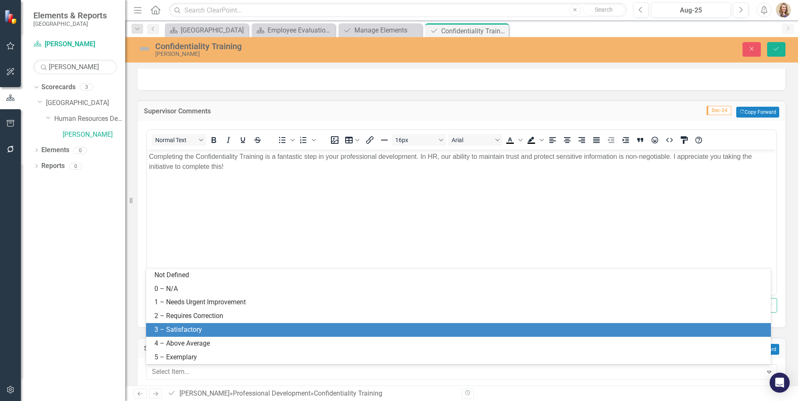
click at [182, 330] on div "3 – Satisfactory" at bounding box center [459, 330] width 611 height 10
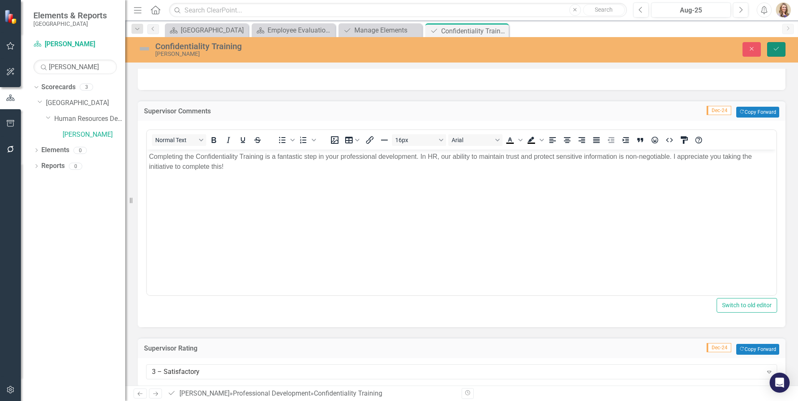
click at [770, 48] on button "Save" at bounding box center [776, 49] width 18 height 15
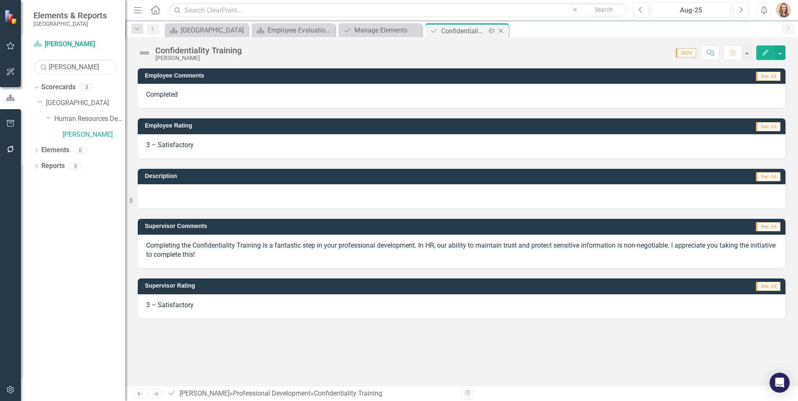
click at [499, 29] on icon "Close" at bounding box center [500, 31] width 8 height 7
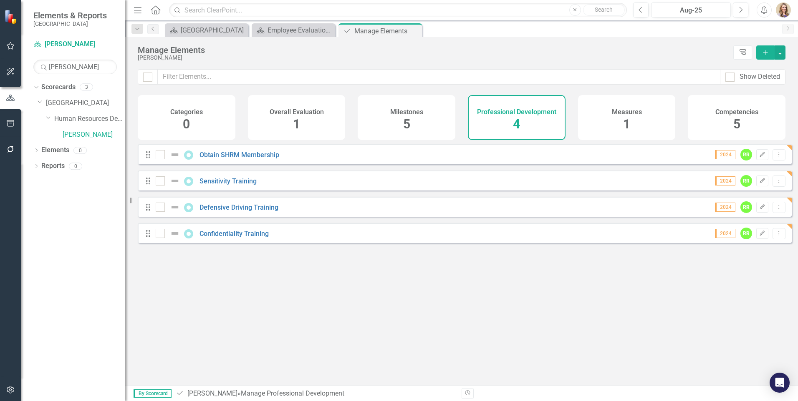
click at [390, 120] on div "Milestones 5" at bounding box center [406, 117] width 98 height 45
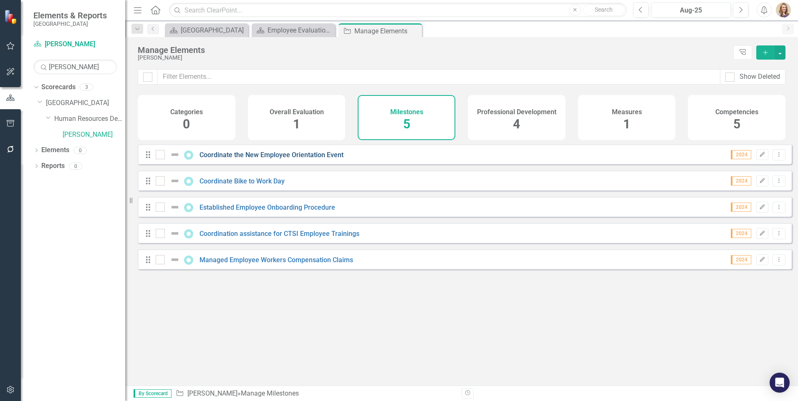
click at [298, 159] on link "Coordinate the New Employee Orientation Event" at bounding box center [271, 155] width 144 height 8
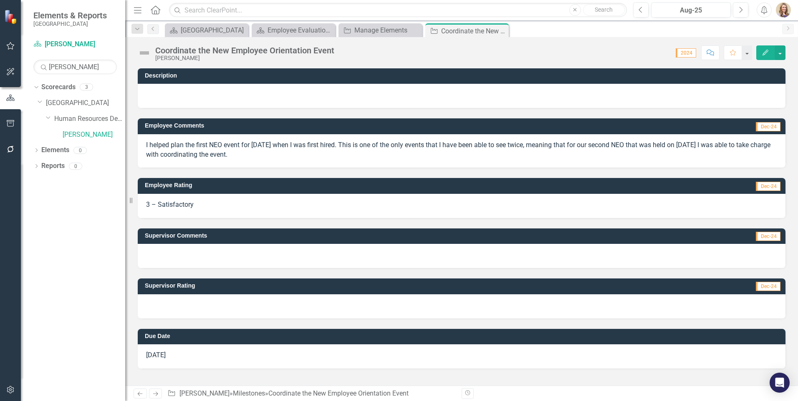
click at [264, 151] on p "I helped plan the first NEO event for [DATE] when I was first hired. This is on…" at bounding box center [461, 150] width 631 height 19
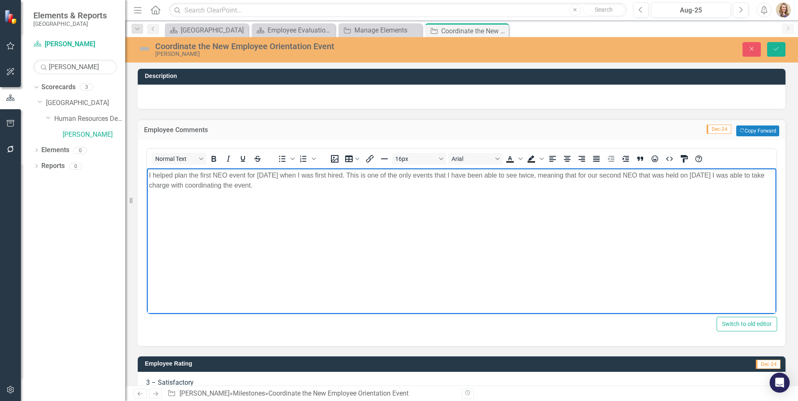
drag, startPoint x: 260, startPoint y: 188, endPoint x: 130, endPoint y: 168, distance: 132.0
click at [147, 168] on html "I helped plan the first NEO event for [DATE] when I was first hired. This is on…" at bounding box center [461, 230] width 629 height 125
copy p "I helped plan the first NEO event for [DATE] when I was first hired. This is on…"
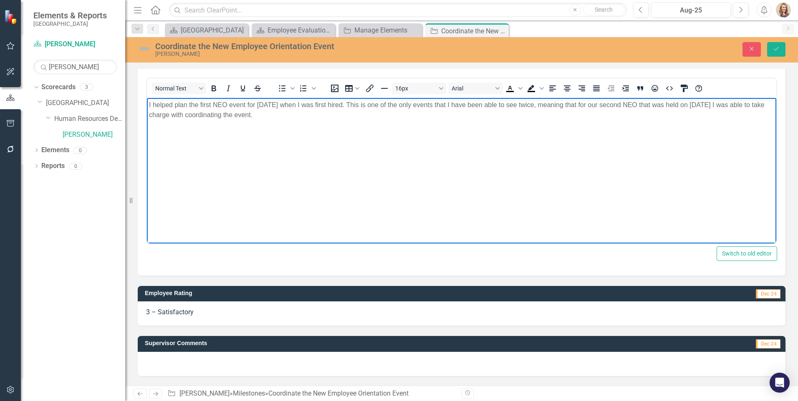
scroll to position [167, 0]
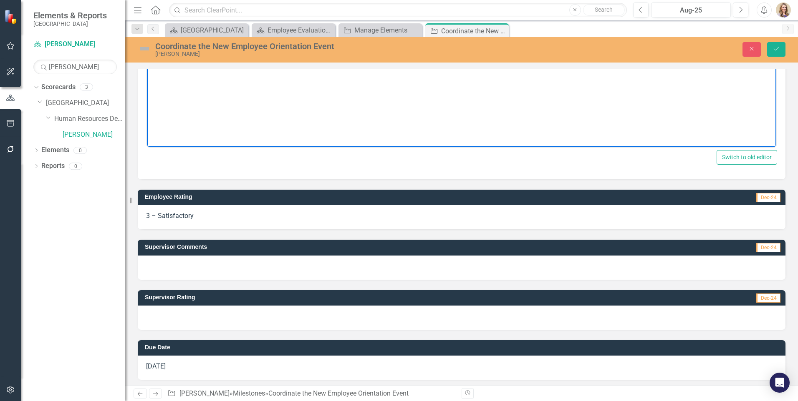
click at [184, 268] on div at bounding box center [461, 268] width 647 height 24
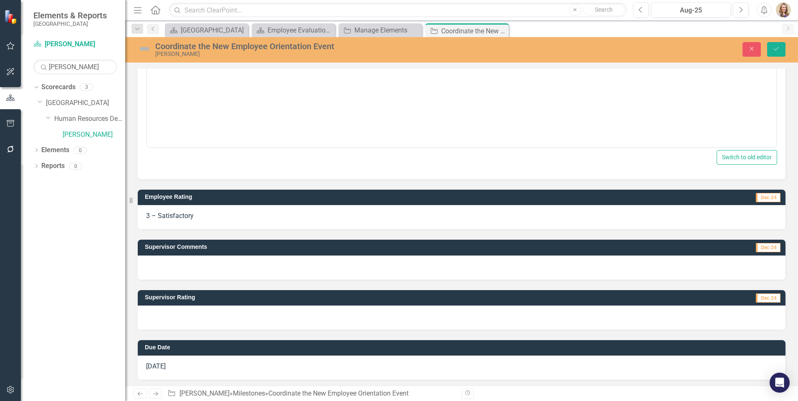
click at [184, 268] on div at bounding box center [461, 268] width 647 height 24
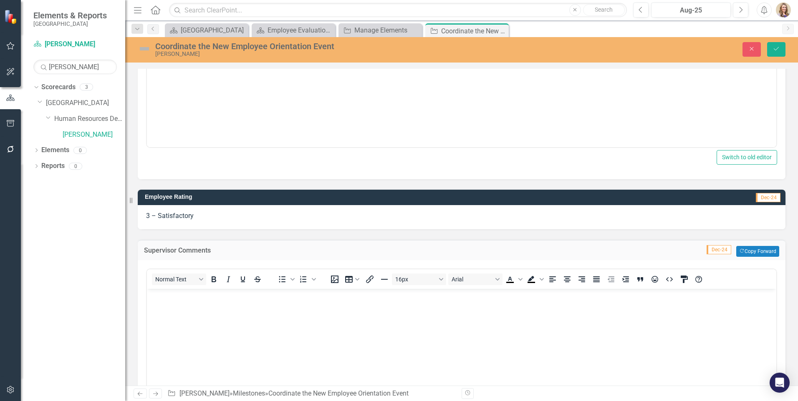
scroll to position [0, 0]
click at [181, 309] on body "Rich Text Area. Press ALT-0 for help." at bounding box center [461, 351] width 629 height 125
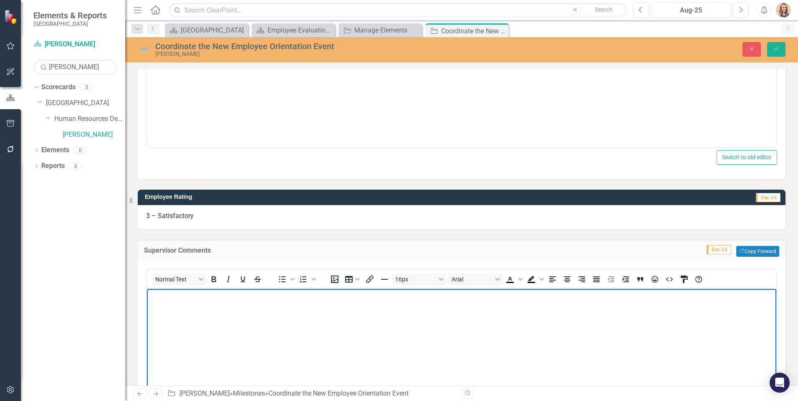
paste body "Rich Text Area. Press ALT-0 for help."
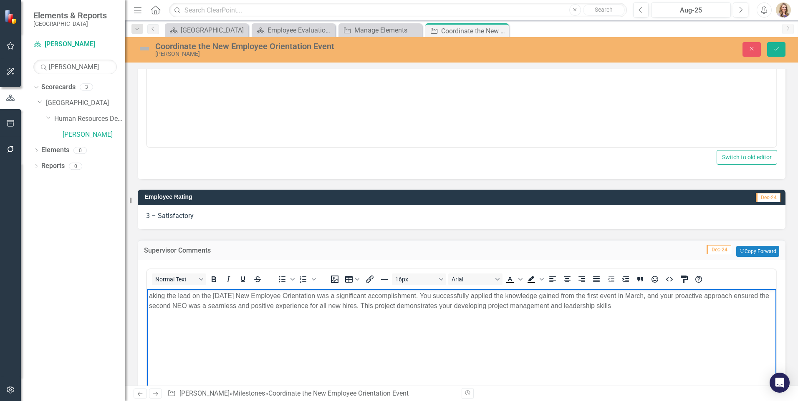
click at [148, 295] on body "aking the lead on the [DATE] New Employee Orientation was a significant accompl…" at bounding box center [461, 351] width 629 height 125
click at [294, 347] on body "Taking the lead on the [DATE] New Employee Orientation was a significant accomp…" at bounding box center [461, 351] width 629 height 125
click at [426, 297] on p "Taking the lead on the [DATE] New Employee Orientation was a significant accomp…" at bounding box center [461, 301] width 625 height 20
click at [465, 339] on body "Taking the lead on the [DATE] New Employee Orientation was a significant accomp…" at bounding box center [461, 351] width 629 height 125
click at [409, 331] on body "Taking the lead on the [DATE] New Employee Orientation was a significant accomp…" at bounding box center [461, 351] width 629 height 125
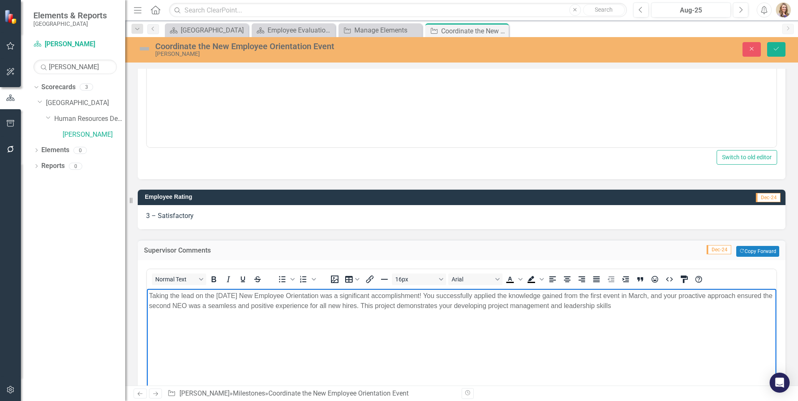
click at [629, 307] on p "Taking the lead on the [DATE] New Employee Orientation was a significant accomp…" at bounding box center [461, 301] width 625 height 20
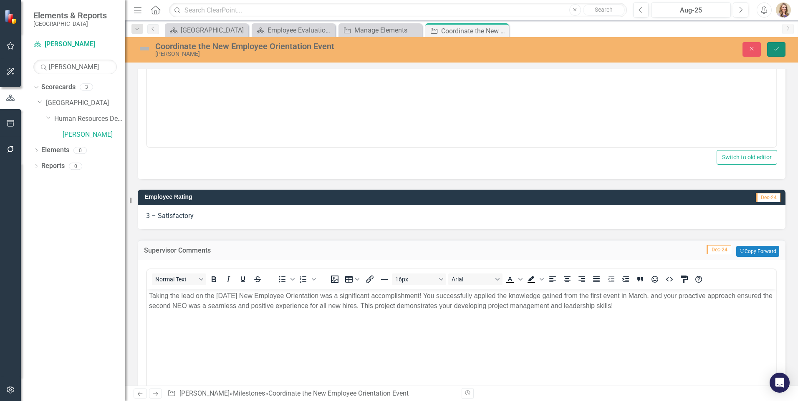
click at [776, 46] on icon "Save" at bounding box center [776, 49] width 8 height 6
